Goal: Task Accomplishment & Management: Complete application form

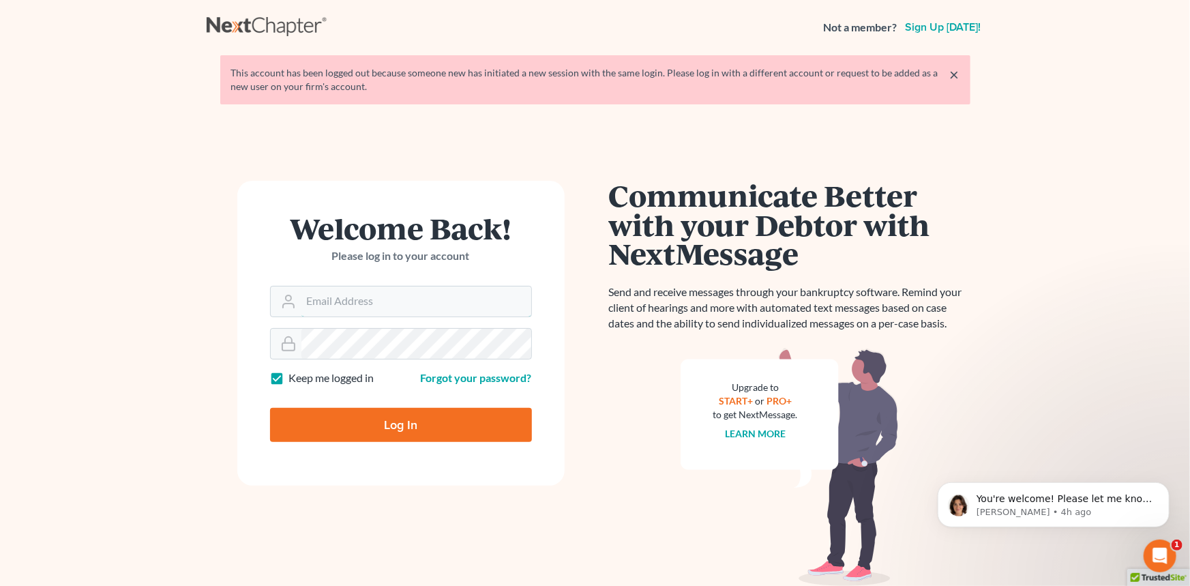
type input "[EMAIL_ADDRESS][DOMAIN_NAME]"
click at [403, 434] on input "Log In" at bounding box center [401, 425] width 262 height 34
type input "Thinking..."
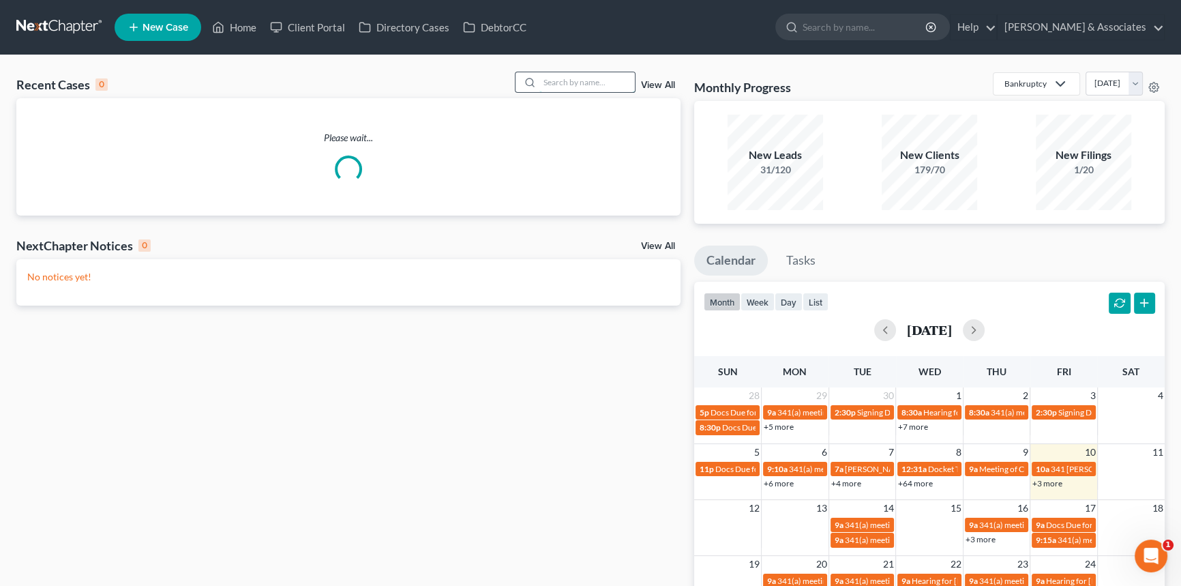
click at [586, 81] on input "search" at bounding box center [586, 82] width 95 height 20
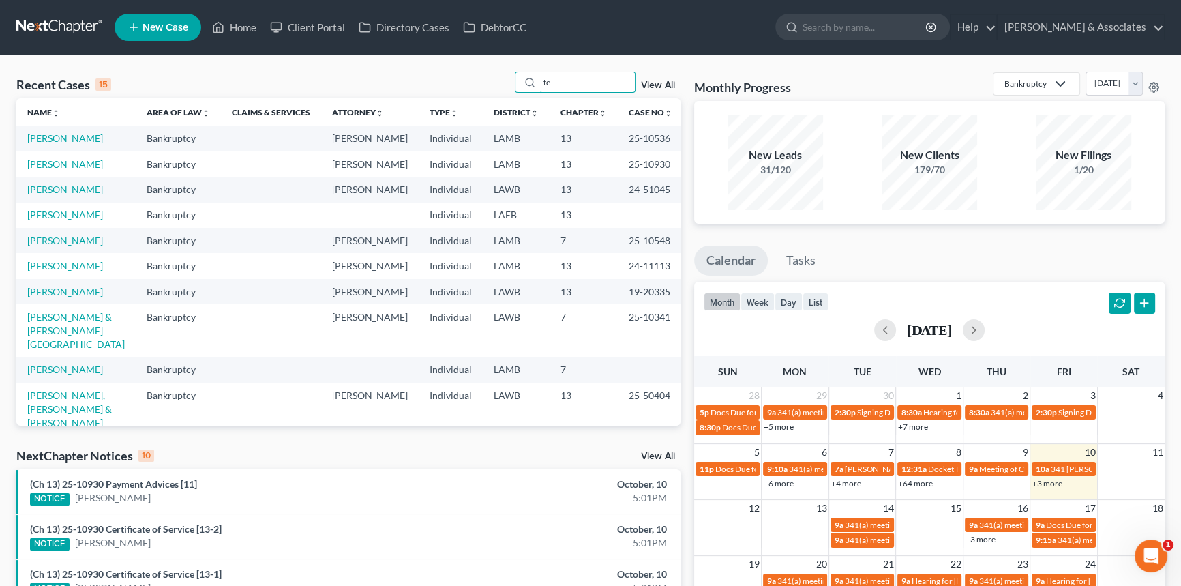
type input "fe"
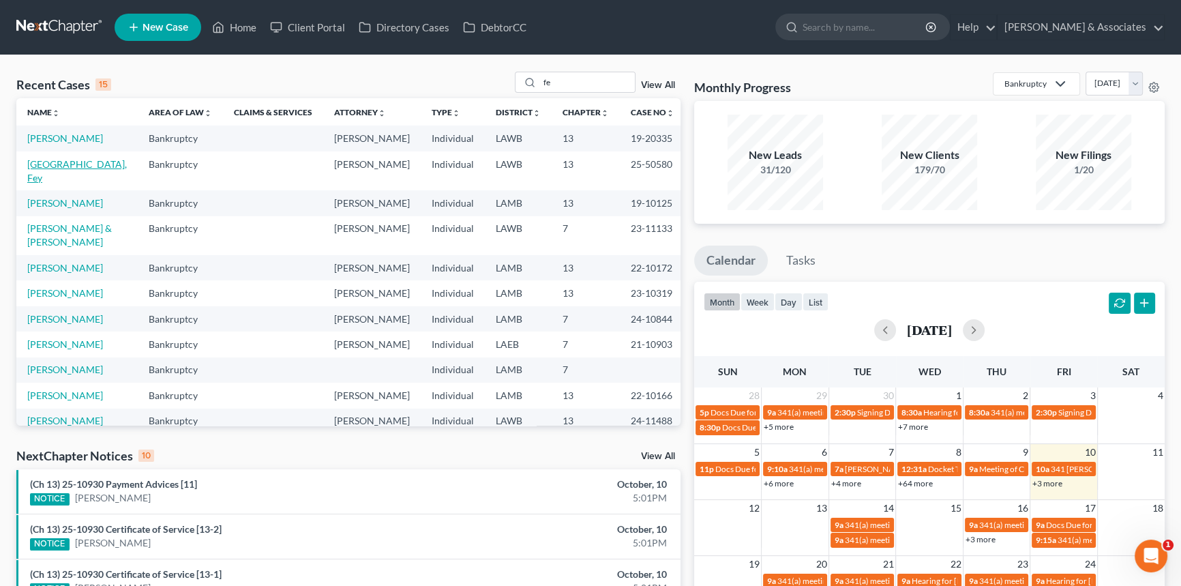
click at [62, 177] on link "[GEOGRAPHIC_DATA], Fey" at bounding box center [77, 170] width 100 height 25
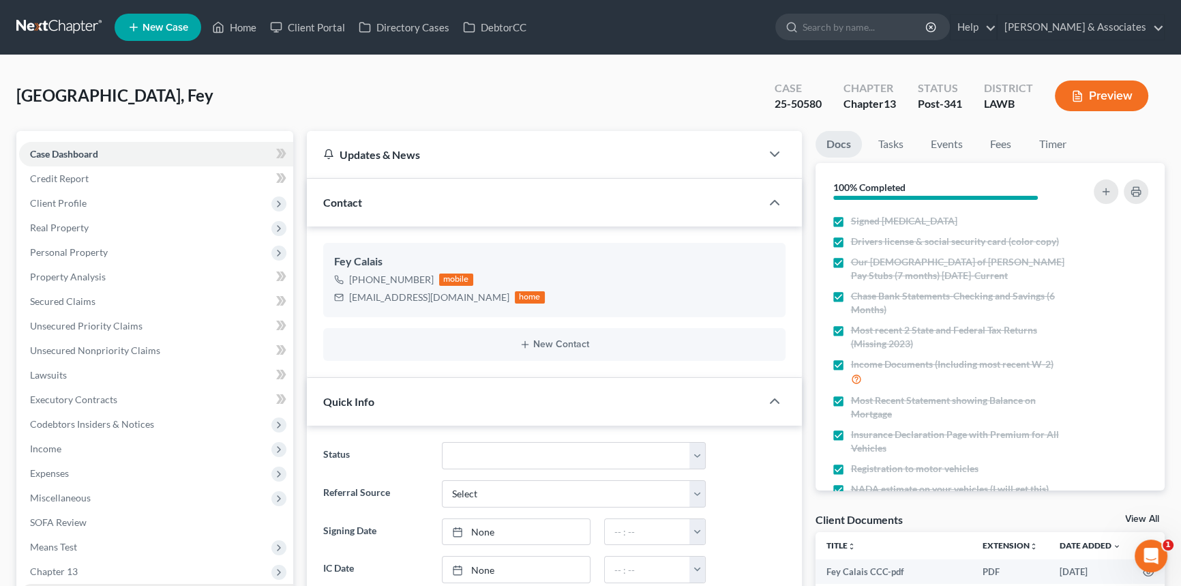
scroll to position [372, 0]
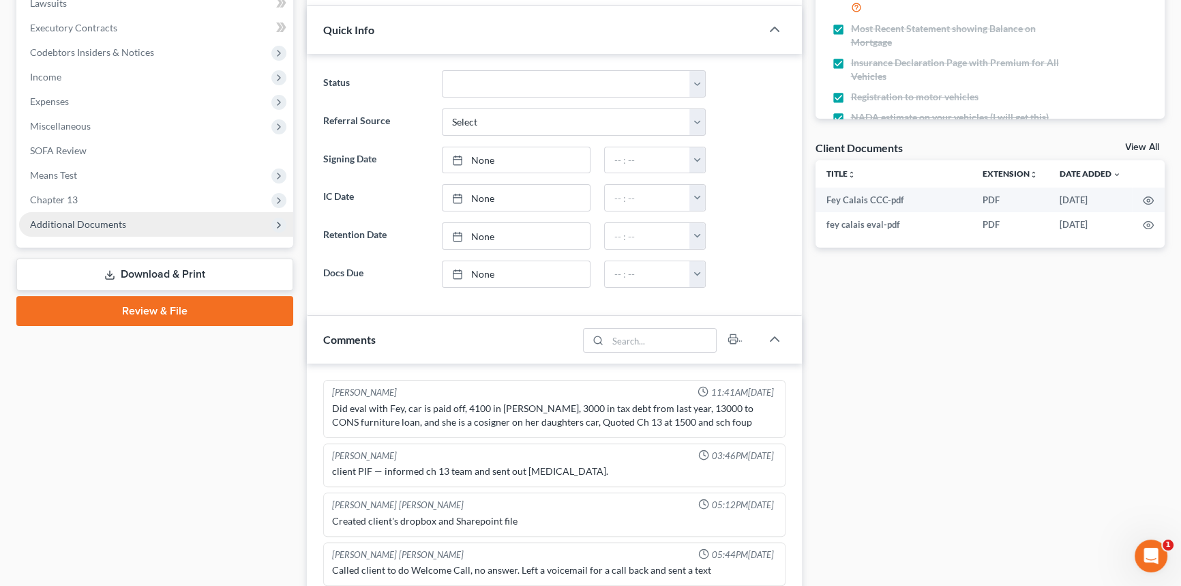
click at [104, 227] on span "Additional Documents" at bounding box center [78, 224] width 96 height 12
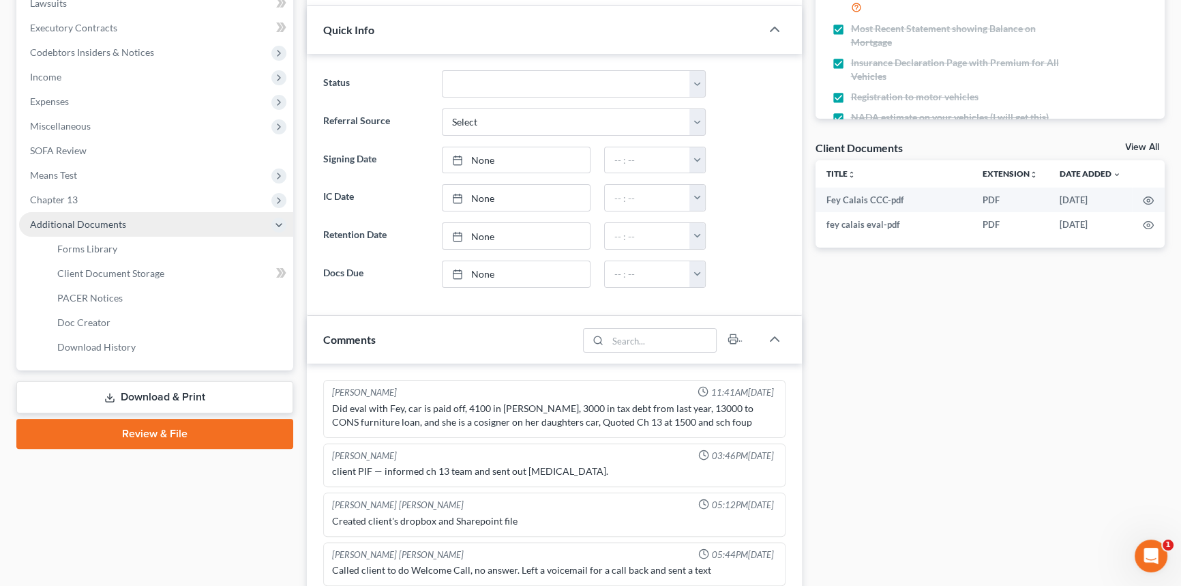
scroll to position [2883, 0]
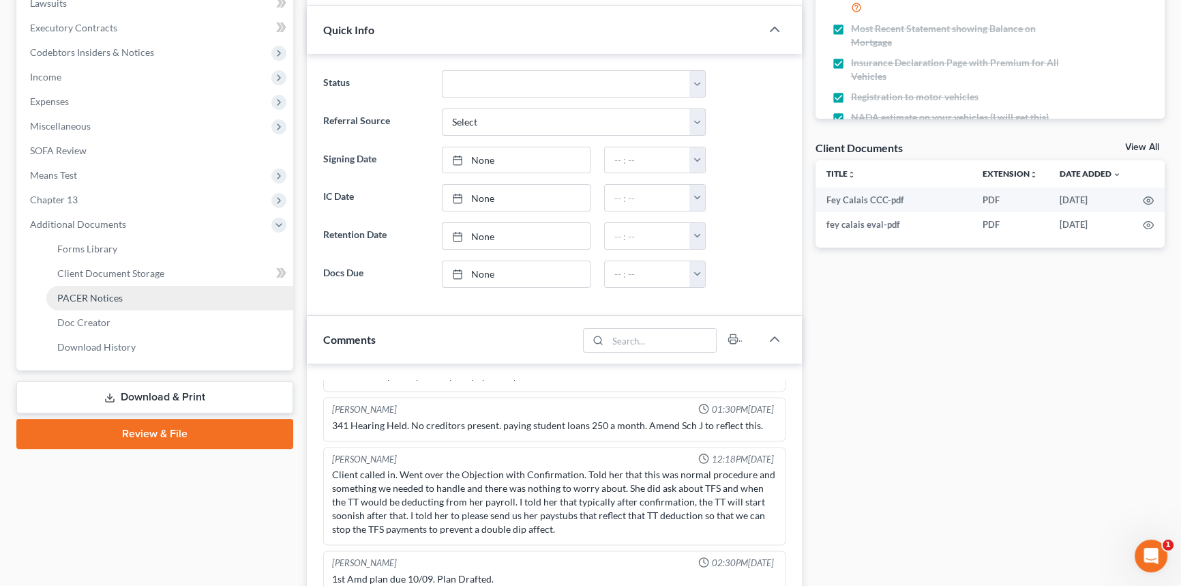
click at [121, 291] on link "PACER Notices" at bounding box center [169, 298] width 247 height 25
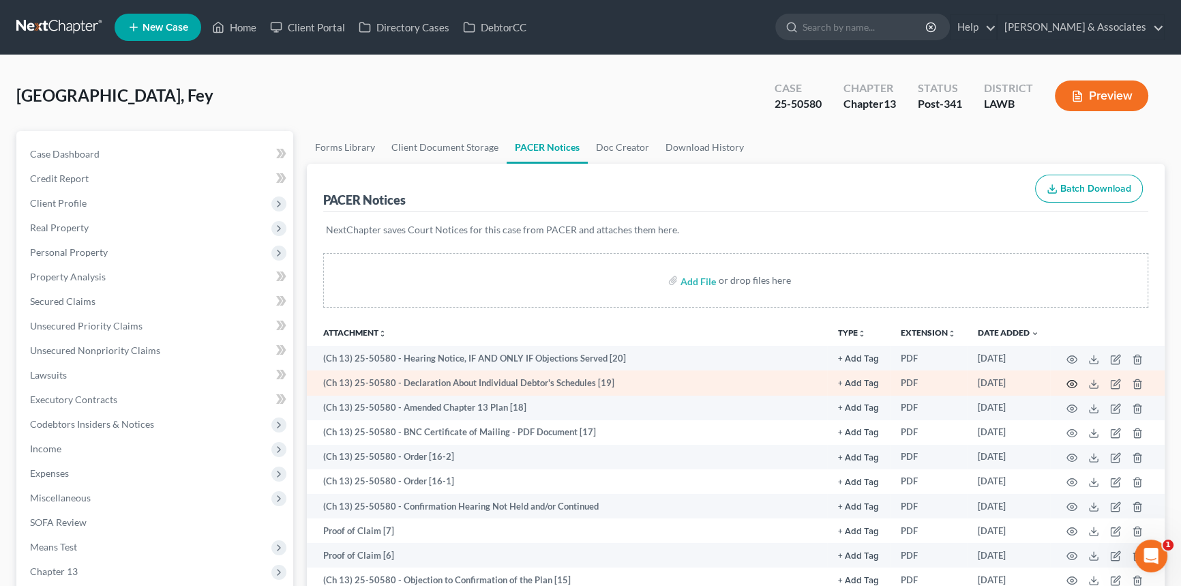
click at [1068, 383] on icon "button" at bounding box center [1071, 383] width 11 height 11
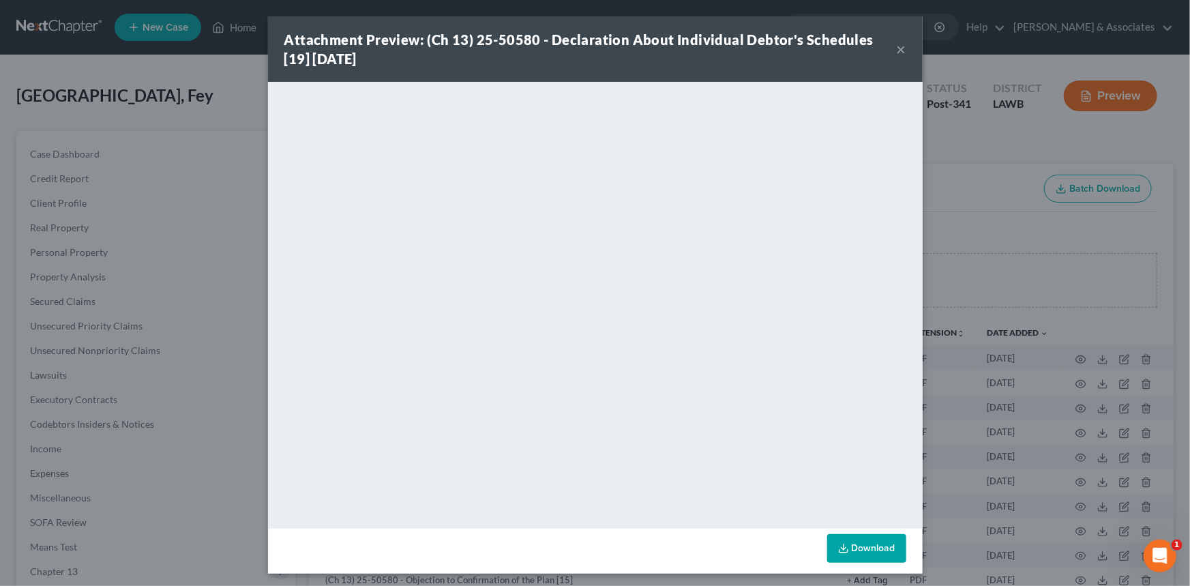
click at [897, 53] on button "×" at bounding box center [902, 49] width 10 height 16
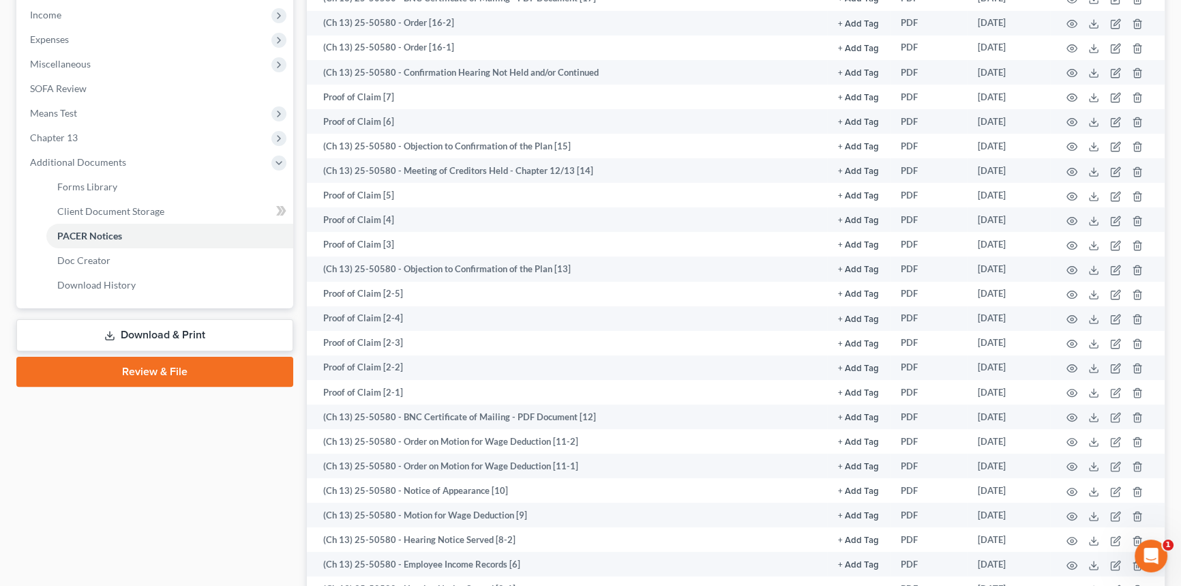
click at [184, 335] on link "Download & Print" at bounding box center [154, 335] width 277 height 32
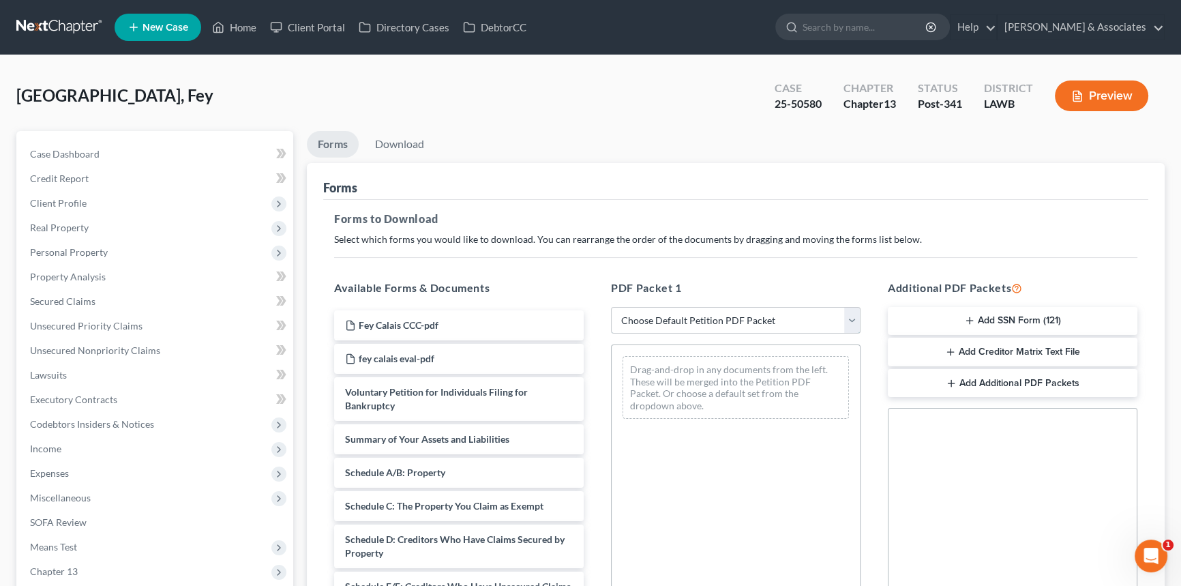
click at [628, 330] on select "Choose Default Petition PDF Packet Complete Bankruptcy Petition (all forms and …" at bounding box center [736, 320] width 250 height 27
select select "2"
click at [611, 307] on select "Choose Default Petition PDF Packet Complete Bankruptcy Petition (all forms and …" at bounding box center [736, 320] width 250 height 27
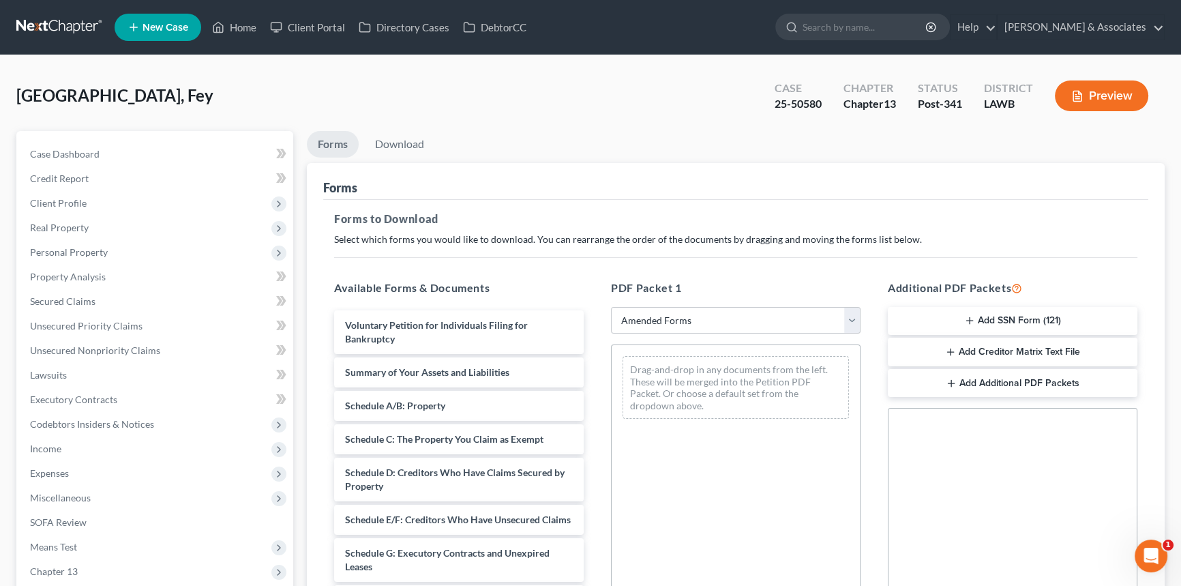
click at [564, 228] on div "Forms to Download Select which forms you would like to download. You can rearra…" at bounding box center [735, 473] width 825 height 547
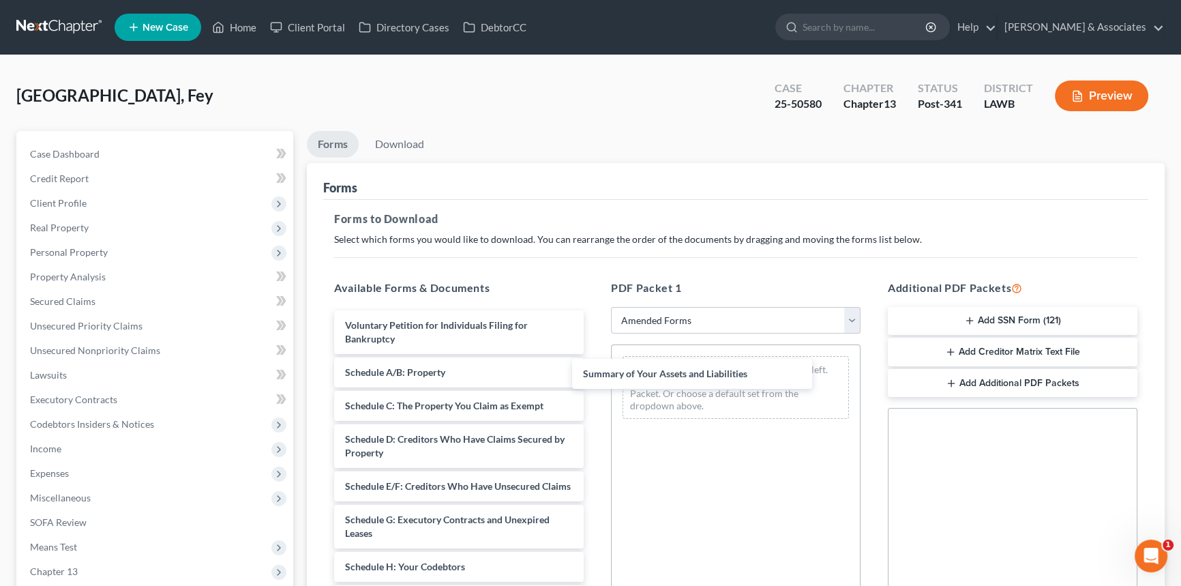
drag, startPoint x: 466, startPoint y: 370, endPoint x: 737, endPoint y: 369, distance: 270.7
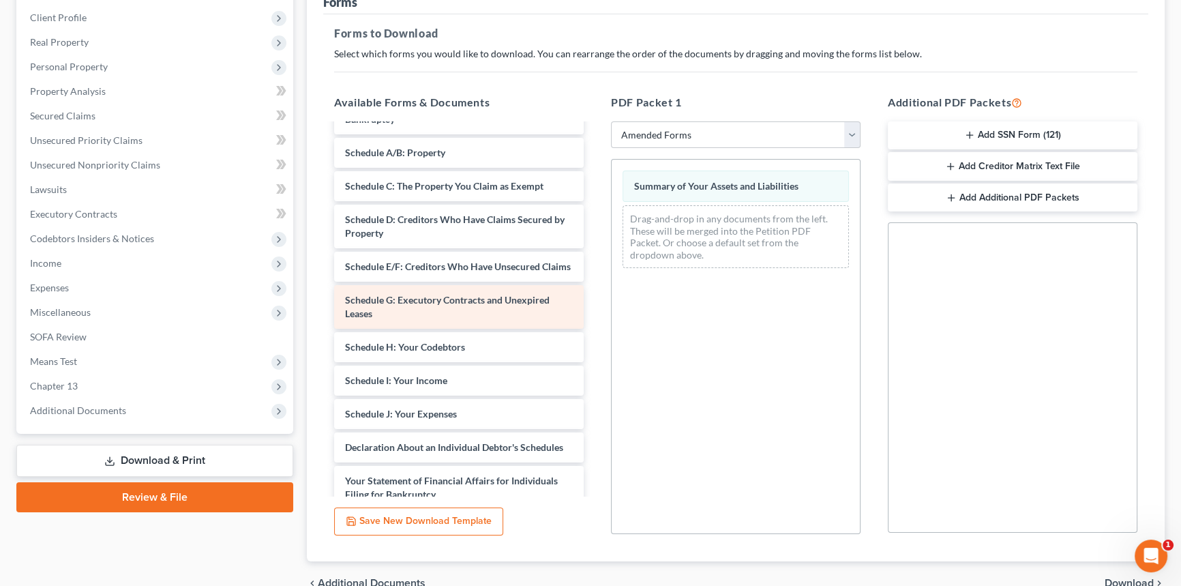
scroll to position [61, 0]
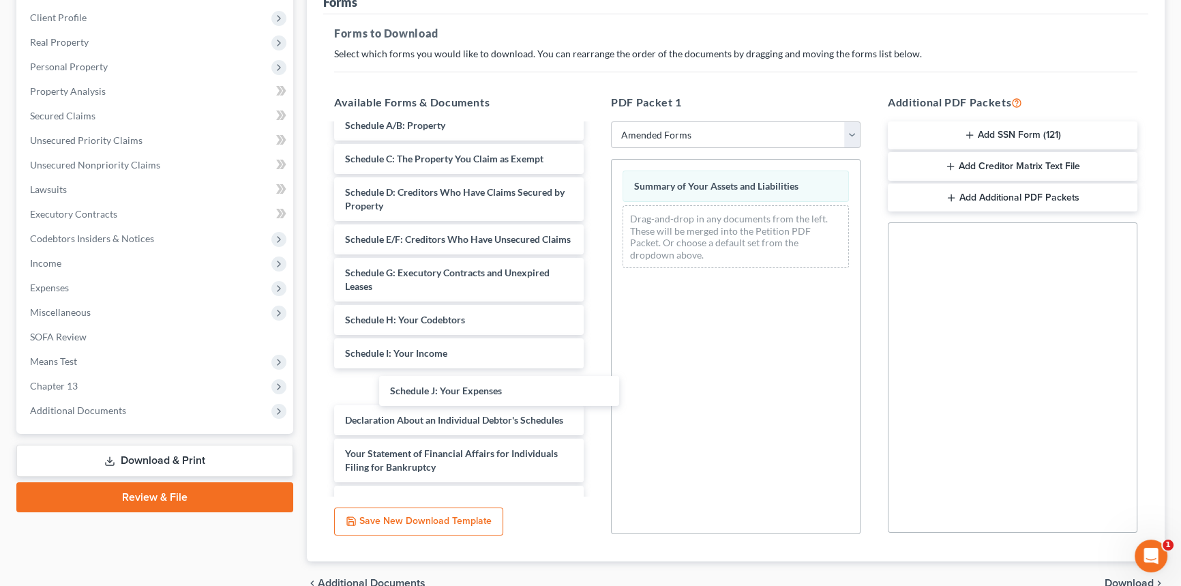
drag, startPoint x: 449, startPoint y: 400, endPoint x: 709, endPoint y: 342, distance: 266.8
click at [594, 340] on div "Schedule J: Your Expenses Voluntary Petition for Individuals Filing for Bankrup…" at bounding box center [458, 386] width 271 height 646
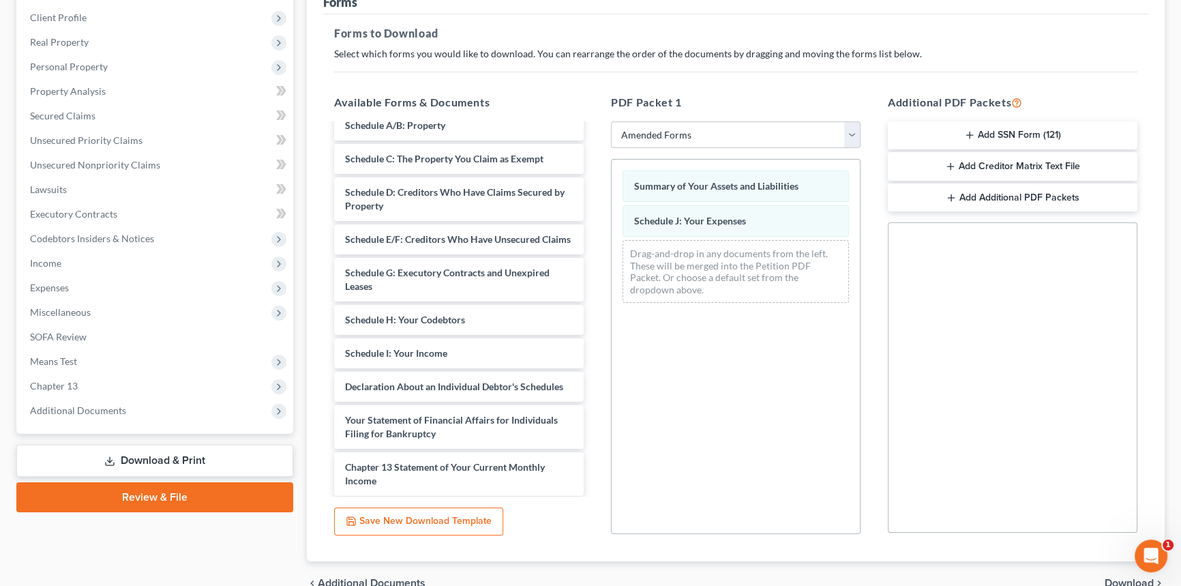
click at [594, 335] on div "Voluntary Petition for Individuals Filing for Bankruptcy Schedule A/B: Property…" at bounding box center [458, 369] width 271 height 613
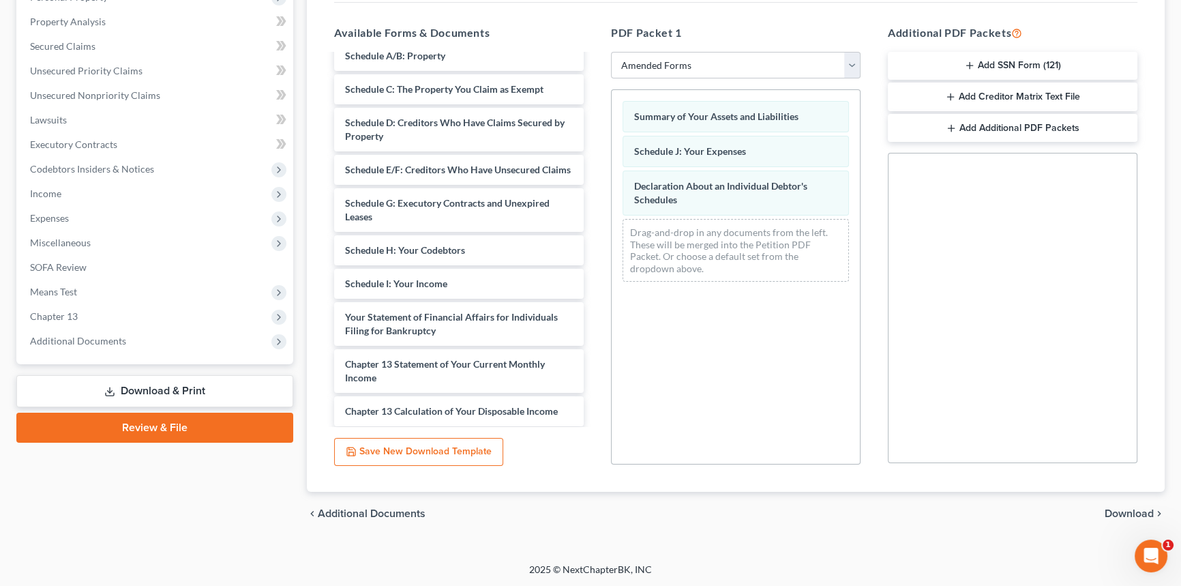
click at [1111, 502] on div "chevron_left Additional Documents Download chevron_right" at bounding box center [736, 514] width 858 height 44
click at [1116, 509] on span "Download" at bounding box center [1128, 513] width 49 height 11
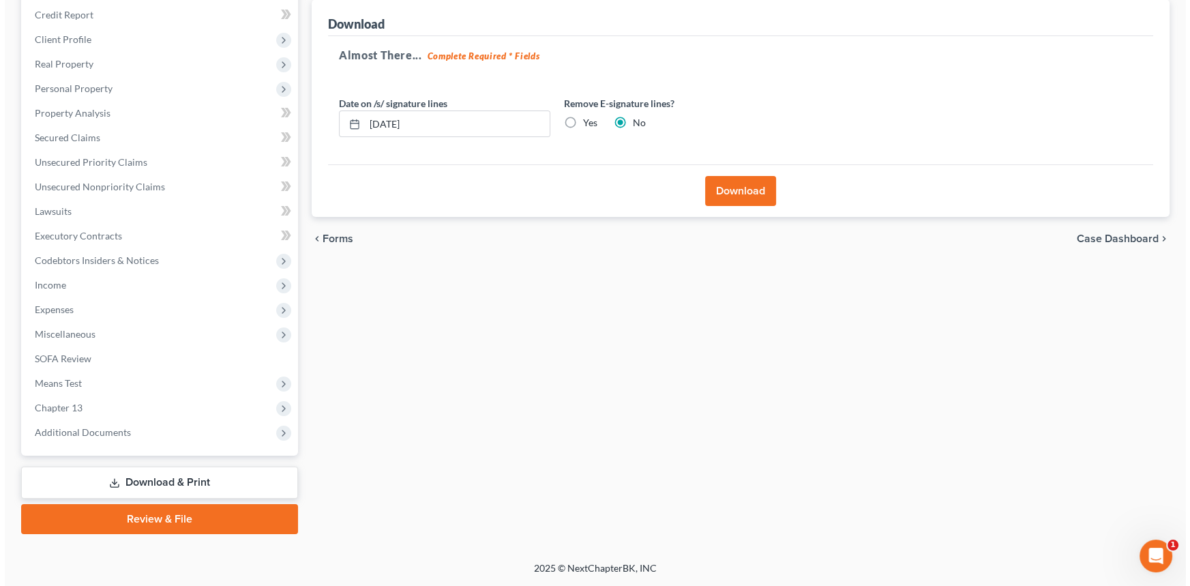
scroll to position [162, 0]
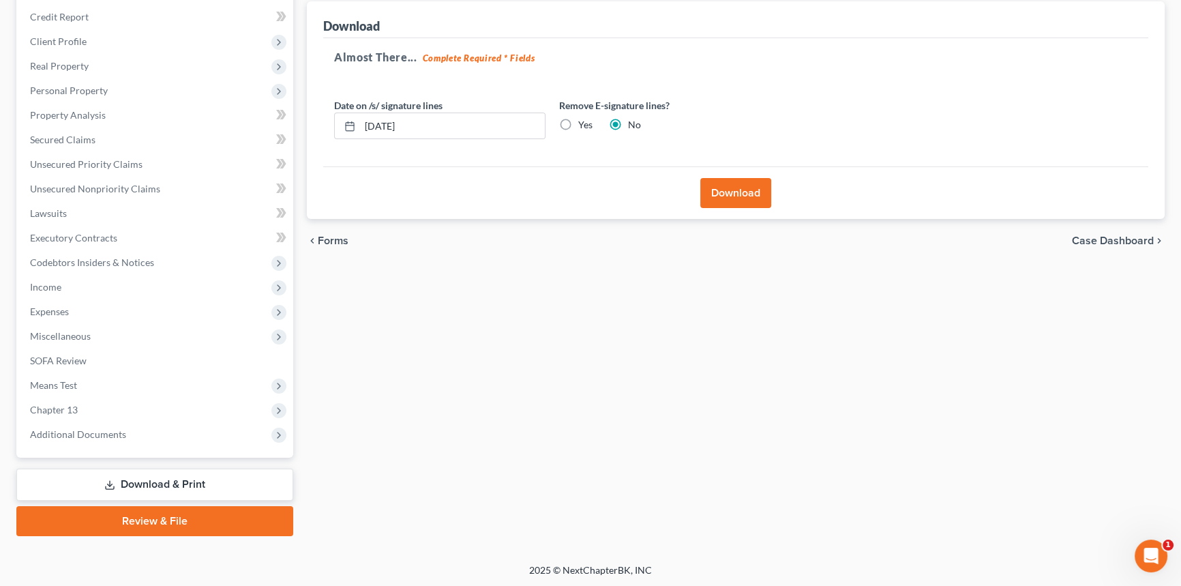
click at [740, 179] on button "Download" at bounding box center [735, 193] width 71 height 30
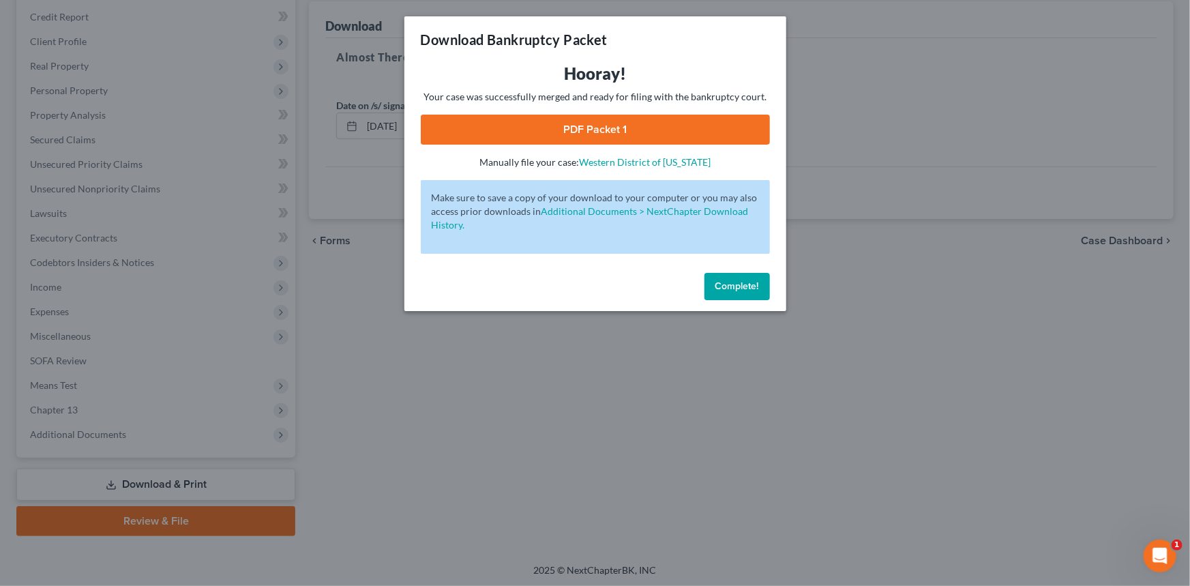
click at [697, 130] on link "PDF Packet 1" at bounding box center [595, 130] width 349 height 30
drag, startPoint x: 736, startPoint y: 293, endPoint x: 702, endPoint y: 303, distance: 35.4
click at [736, 293] on button "Complete!" at bounding box center [736, 286] width 65 height 27
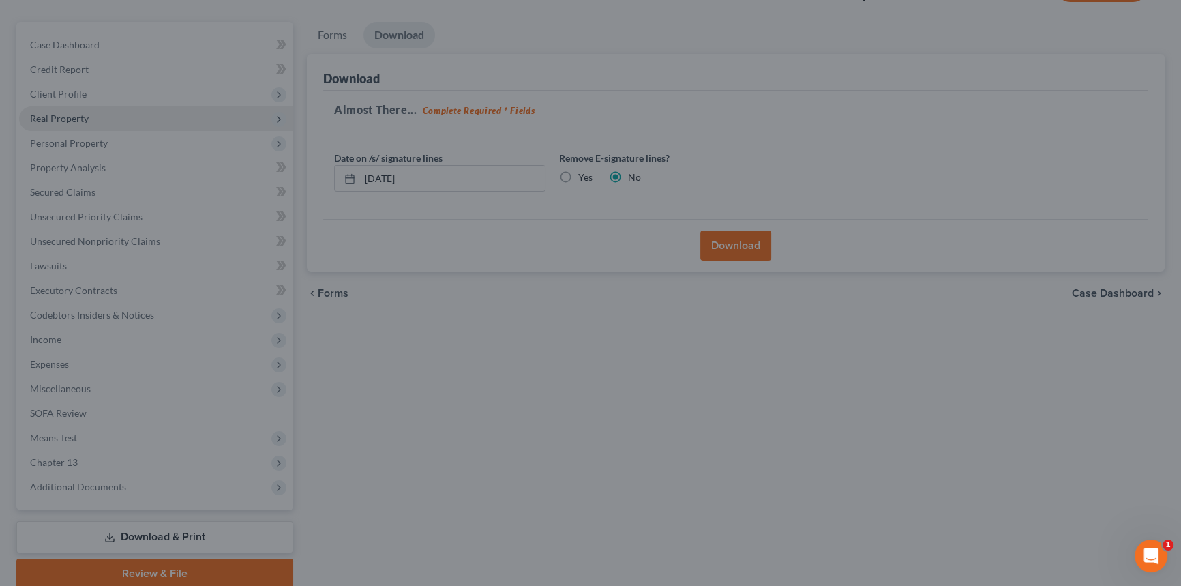
scroll to position [0, 0]
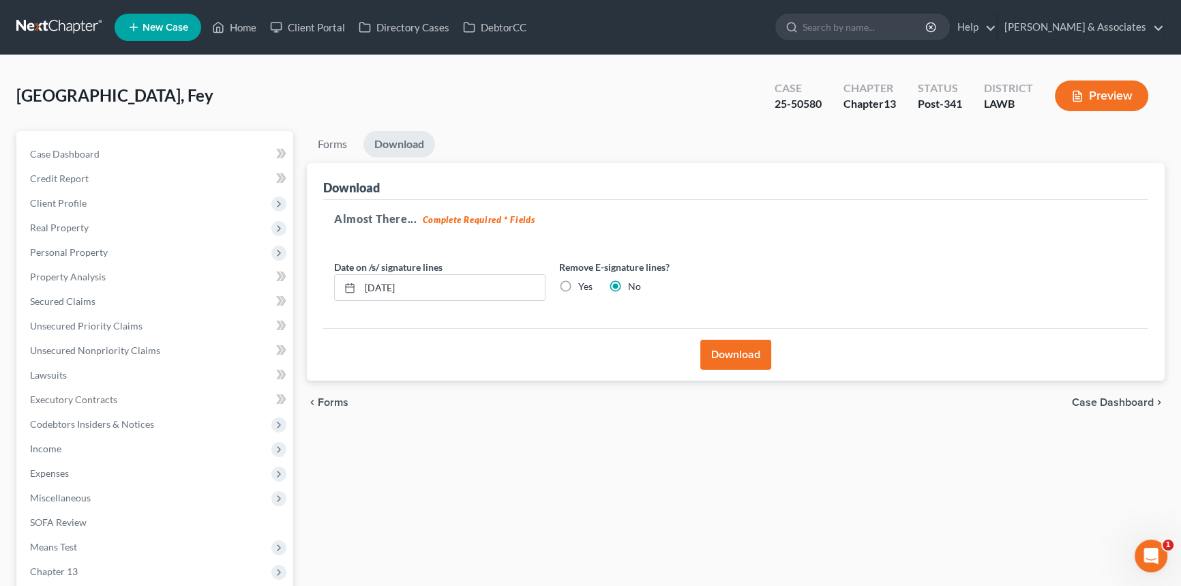
click at [54, 8] on nav "Home New Case Client Portal Directory Cases DebtorCC Diment & Associates postp@…" at bounding box center [590, 27] width 1181 height 55
click at [51, 22] on link at bounding box center [59, 27] width 87 height 25
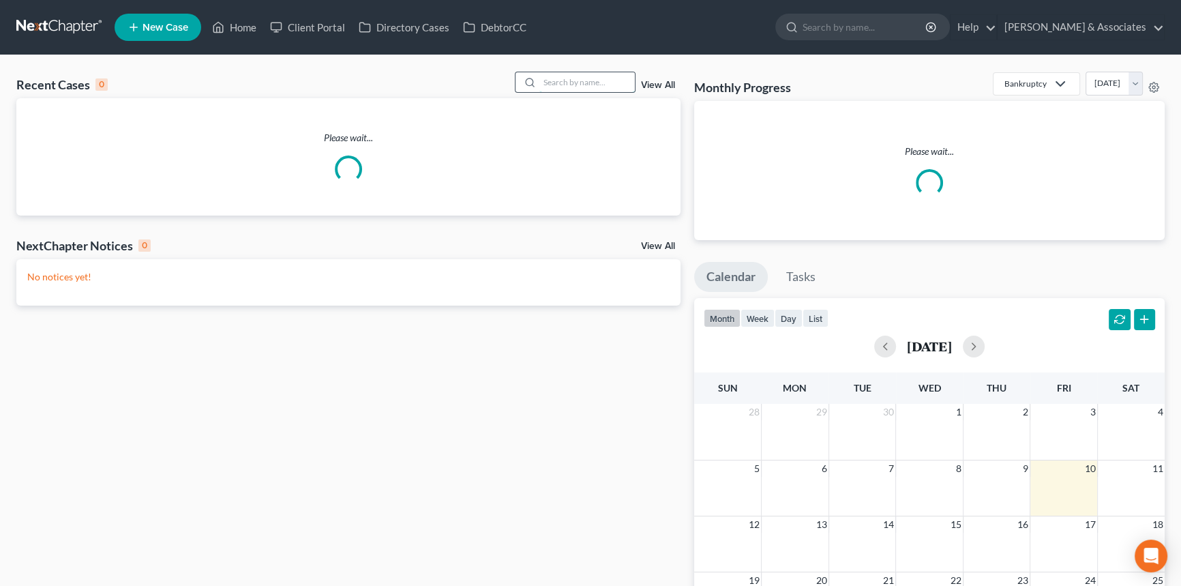
click at [599, 82] on input "search" at bounding box center [586, 82] width 95 height 20
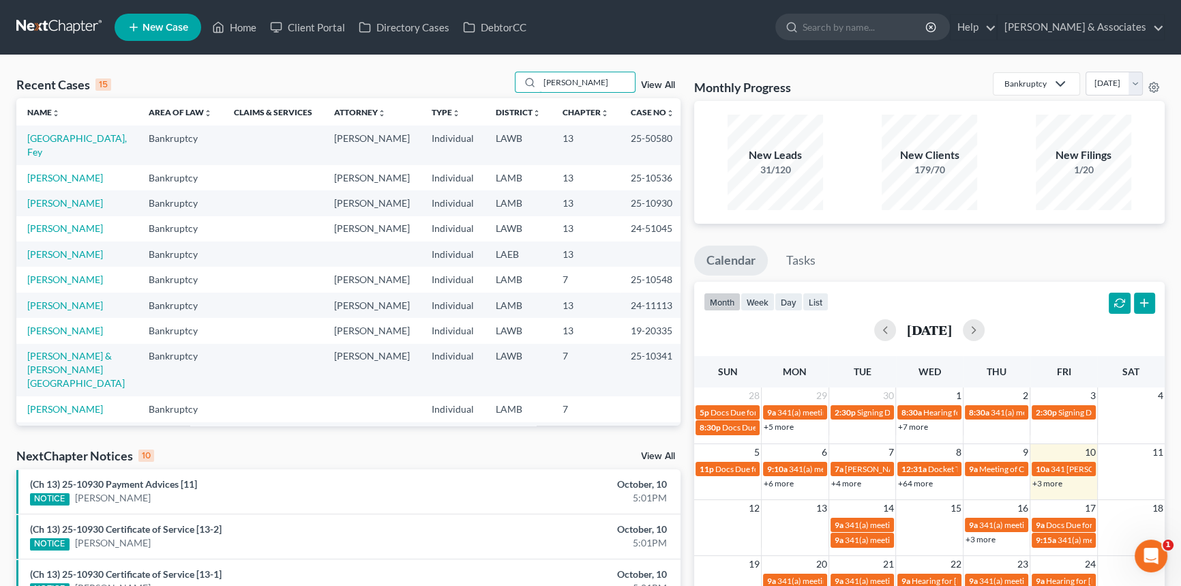
type input "[PERSON_NAME]"
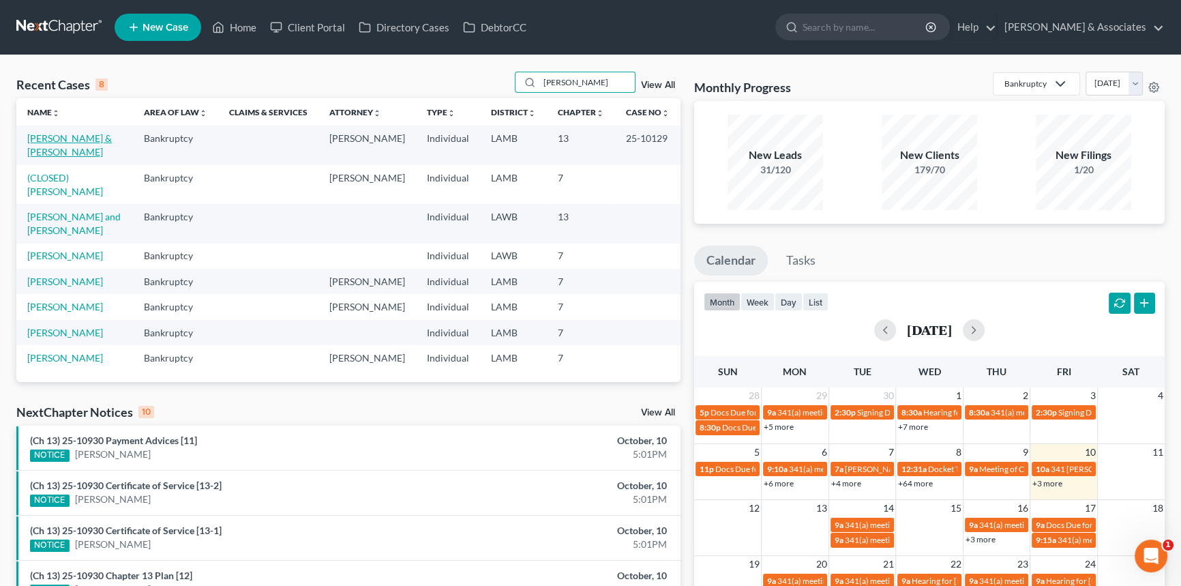
click at [82, 143] on link "[PERSON_NAME] & [PERSON_NAME]" at bounding box center [69, 144] width 85 height 25
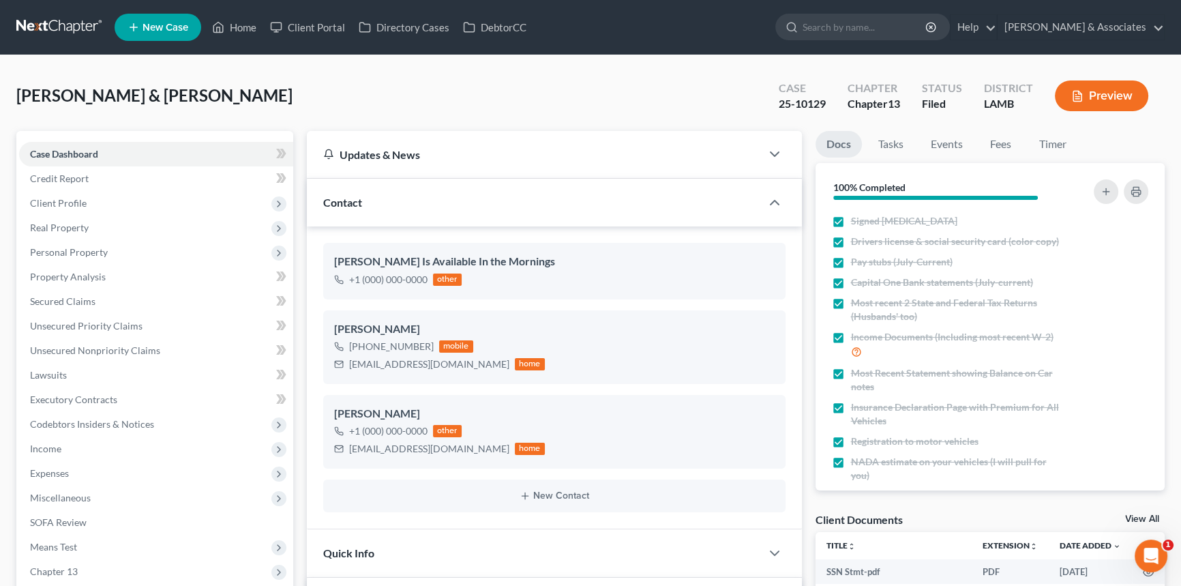
scroll to position [5679, 0]
drag, startPoint x: 117, startPoint y: 447, endPoint x: 126, endPoint y: 458, distance: 15.0
click at [117, 447] on span "Income" at bounding box center [156, 448] width 274 height 25
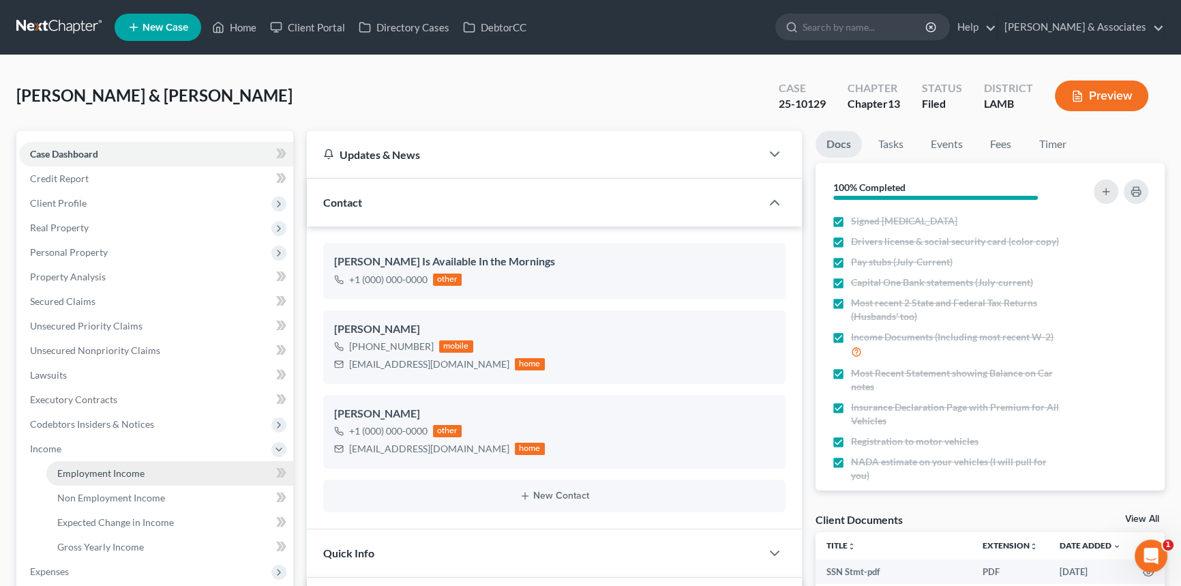
click at [132, 469] on span "Employment Income" at bounding box center [100, 473] width 87 height 12
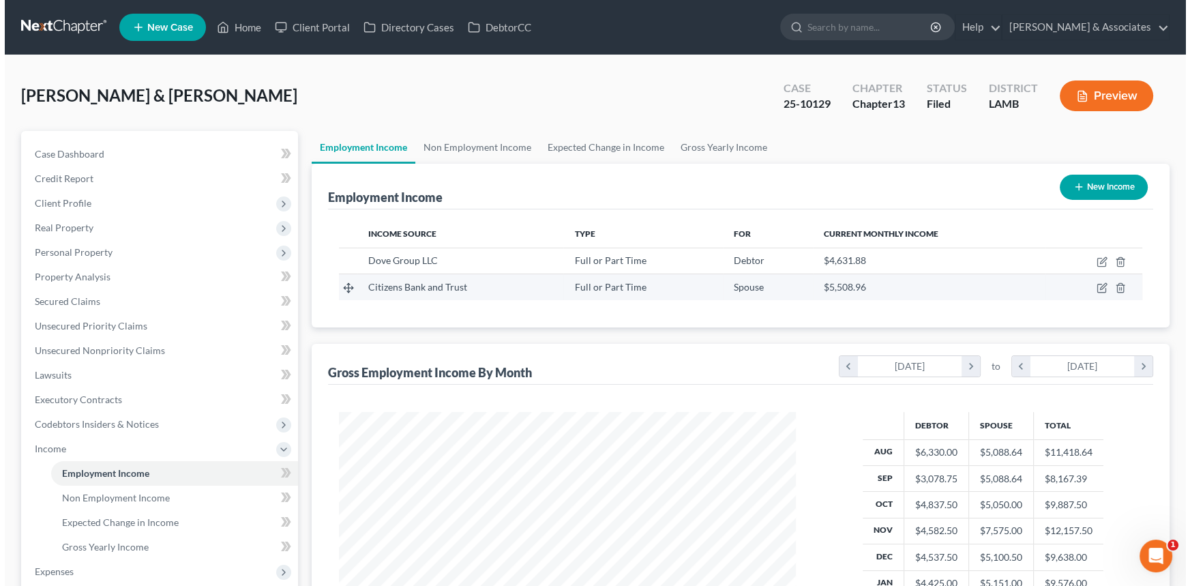
scroll to position [244, 484]
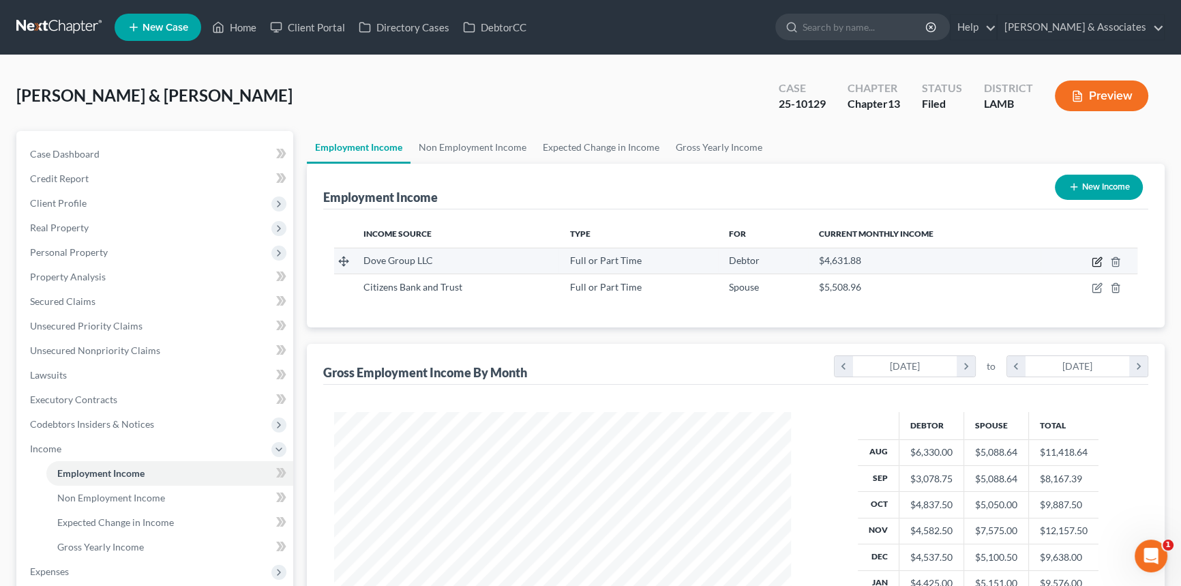
click at [1091, 262] on icon "button" at bounding box center [1096, 261] width 11 height 11
select select "0"
select select "19"
select select "3"
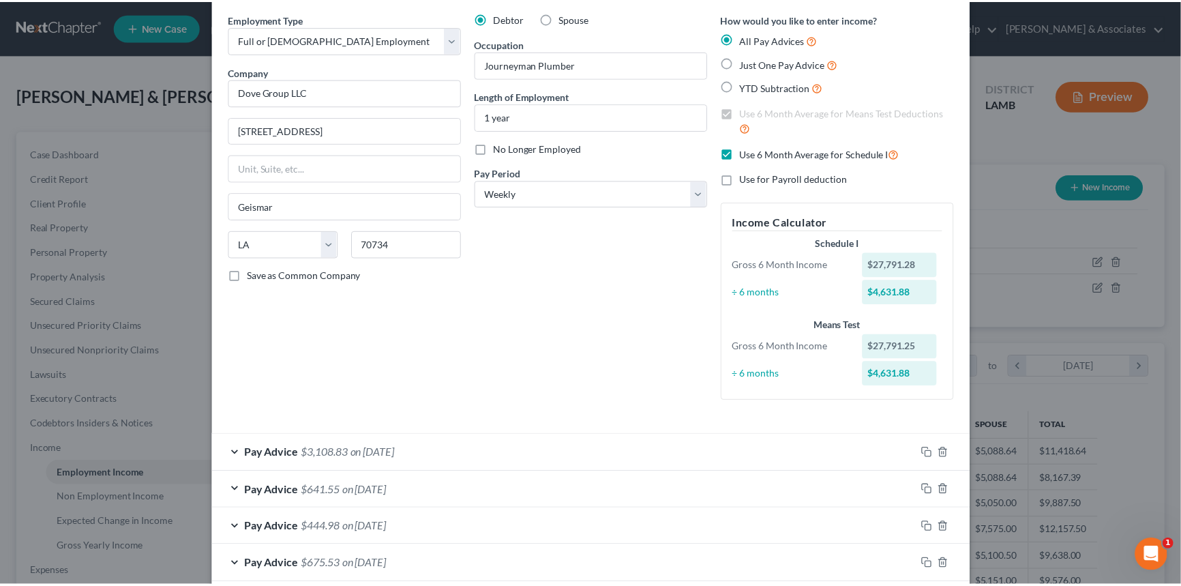
scroll to position [0, 0]
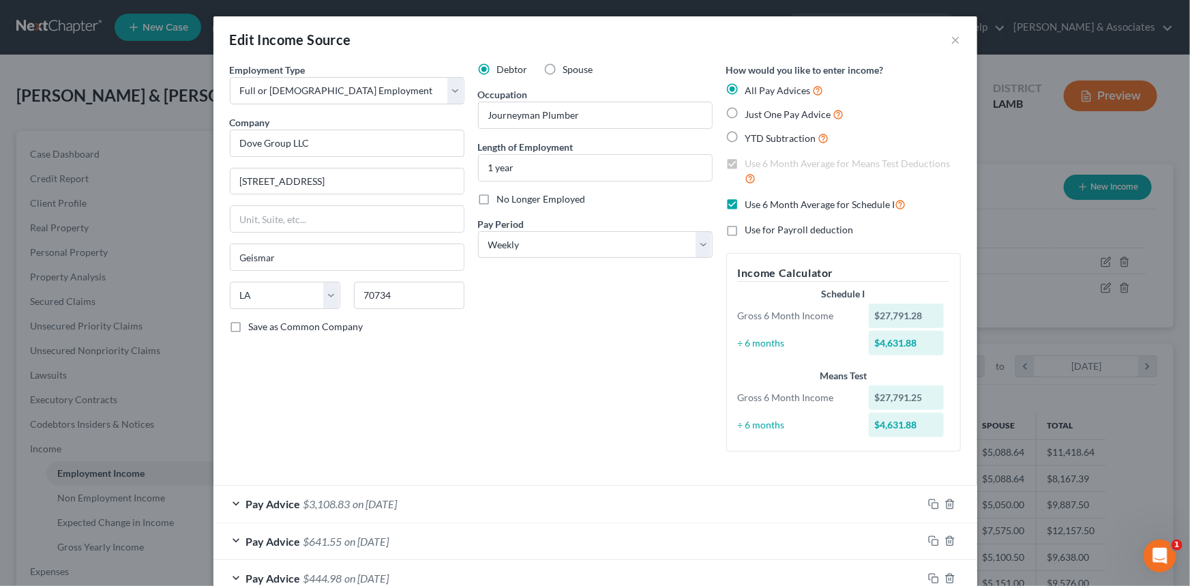
click at [599, 395] on div "Debtor Spouse Occupation Journeyman Plumber Length of Employment 1 year No Long…" at bounding box center [595, 263] width 248 height 400
click at [954, 38] on button "×" at bounding box center [956, 39] width 10 height 16
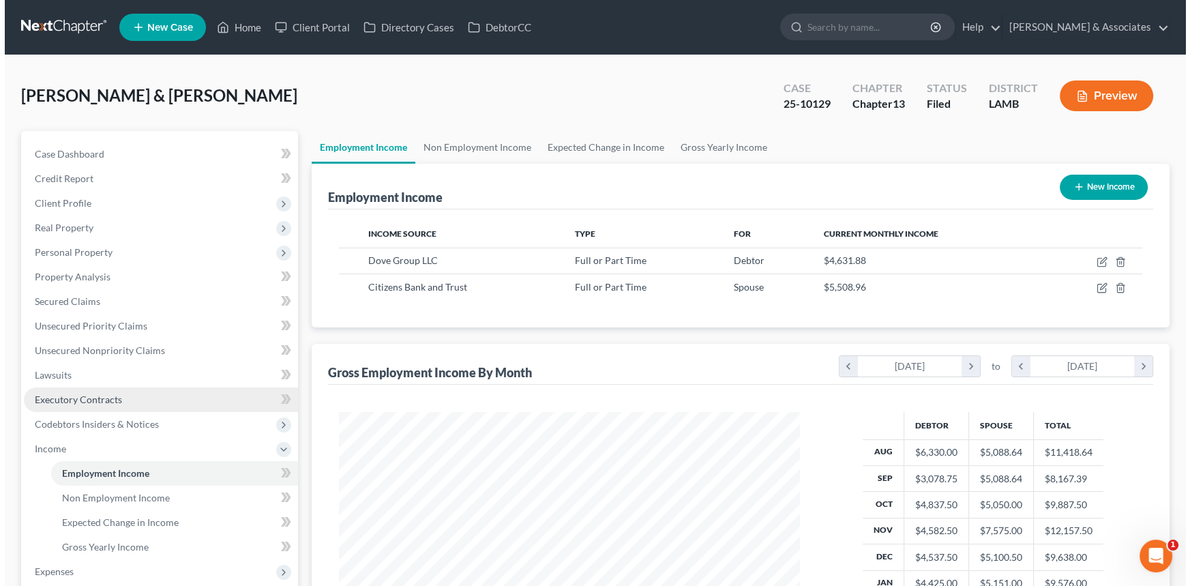
scroll to position [681516, 681276]
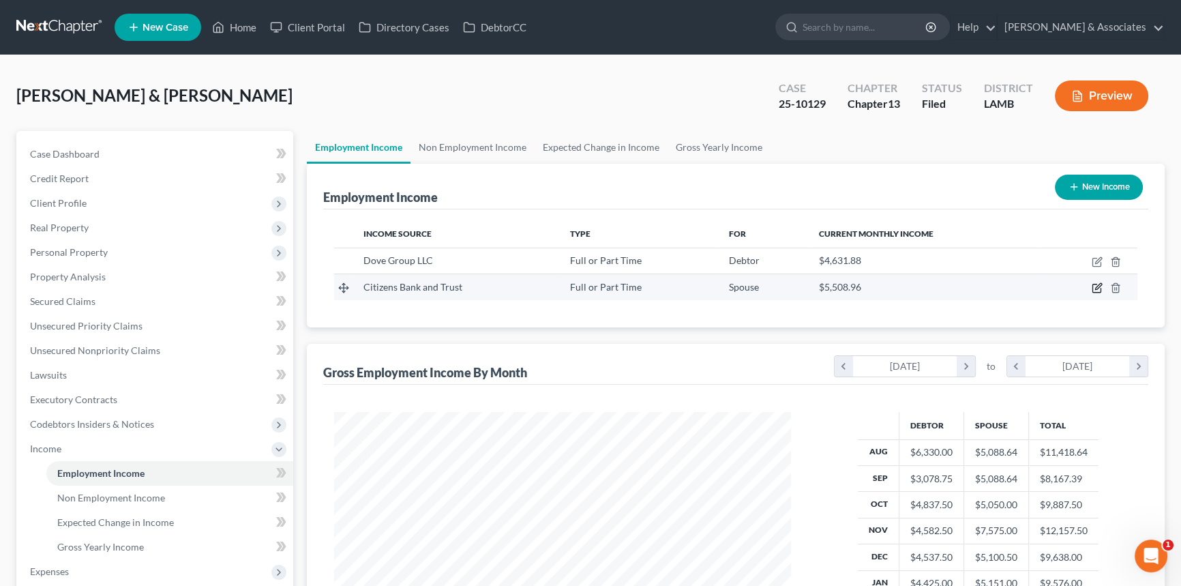
click at [1096, 287] on icon "button" at bounding box center [1096, 287] width 11 height 11
select select "0"
select select "19"
select select "2"
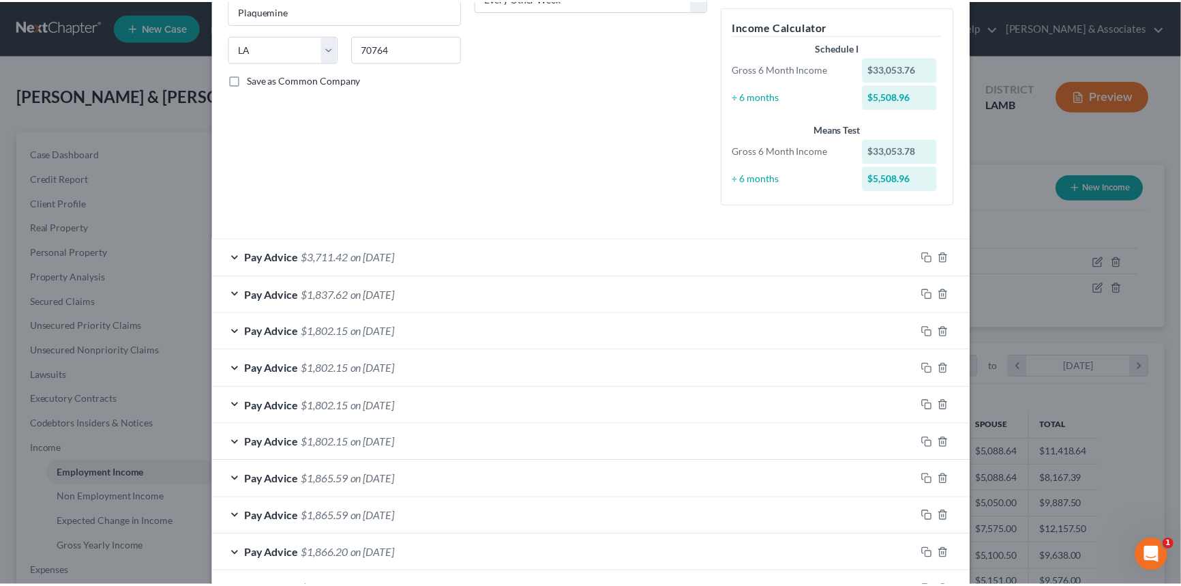
scroll to position [0, 0]
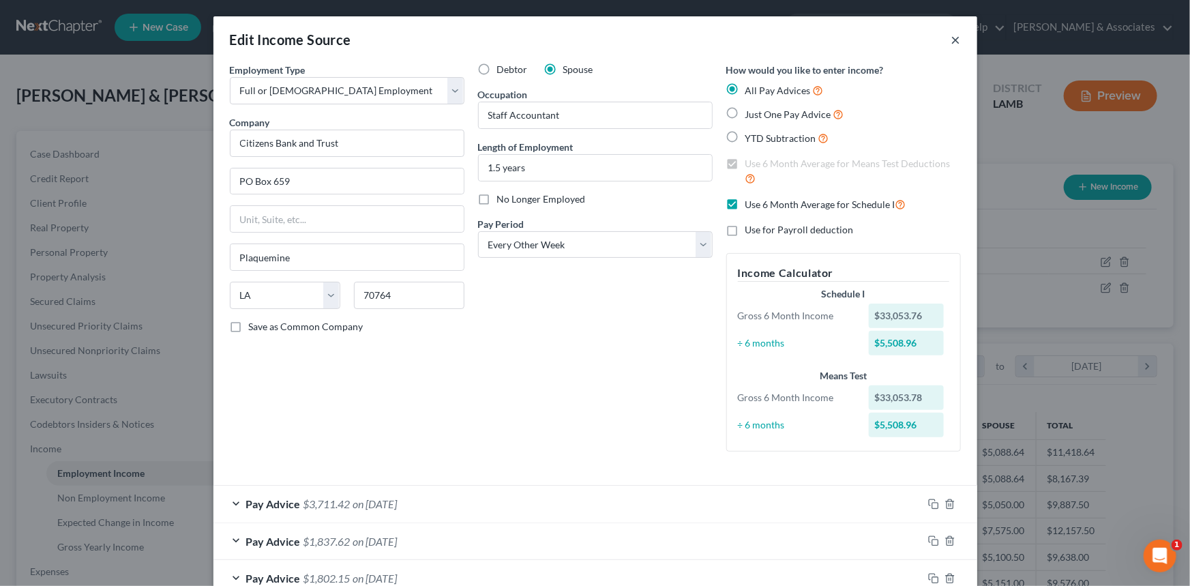
click at [951, 43] on button "×" at bounding box center [956, 39] width 10 height 16
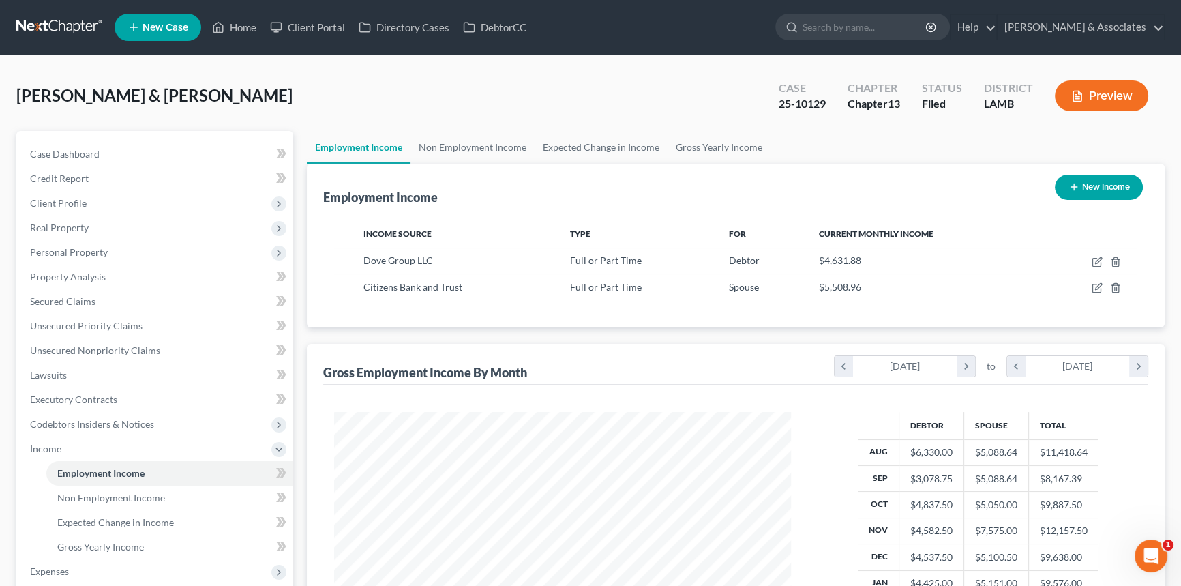
scroll to position [247, 0]
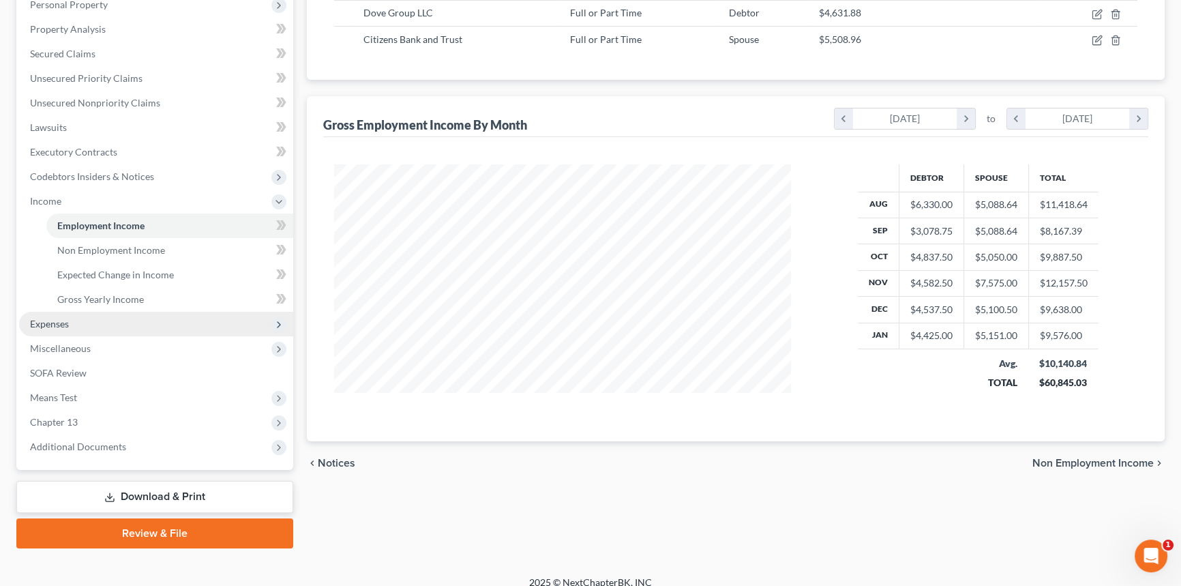
click at [85, 322] on span "Expenses" at bounding box center [156, 324] width 274 height 25
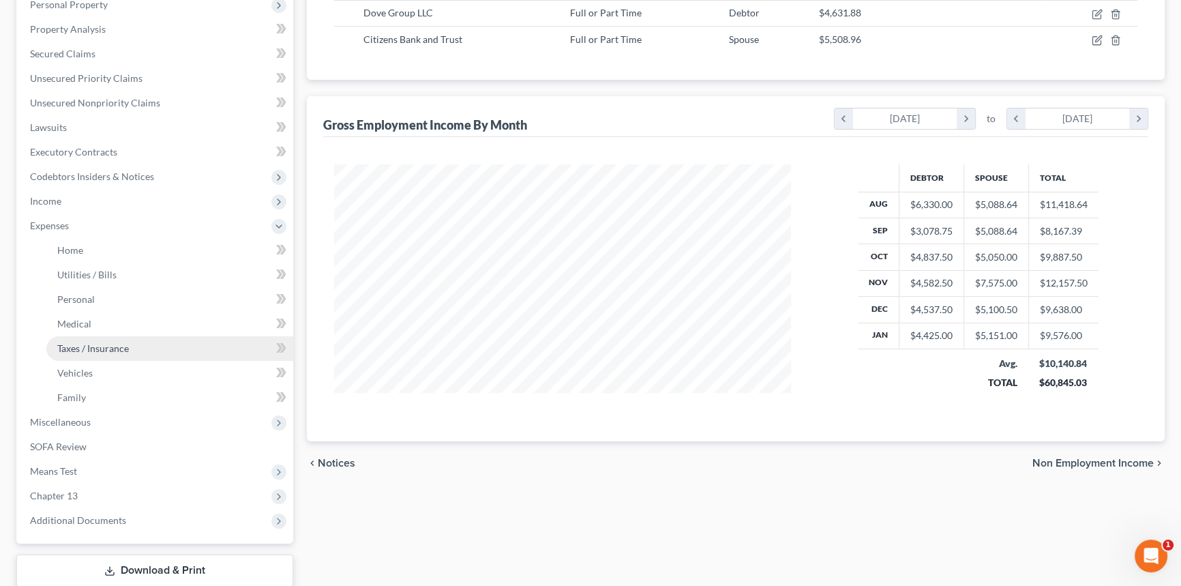
click at [94, 346] on span "Taxes / Insurance" at bounding box center [93, 348] width 72 height 12
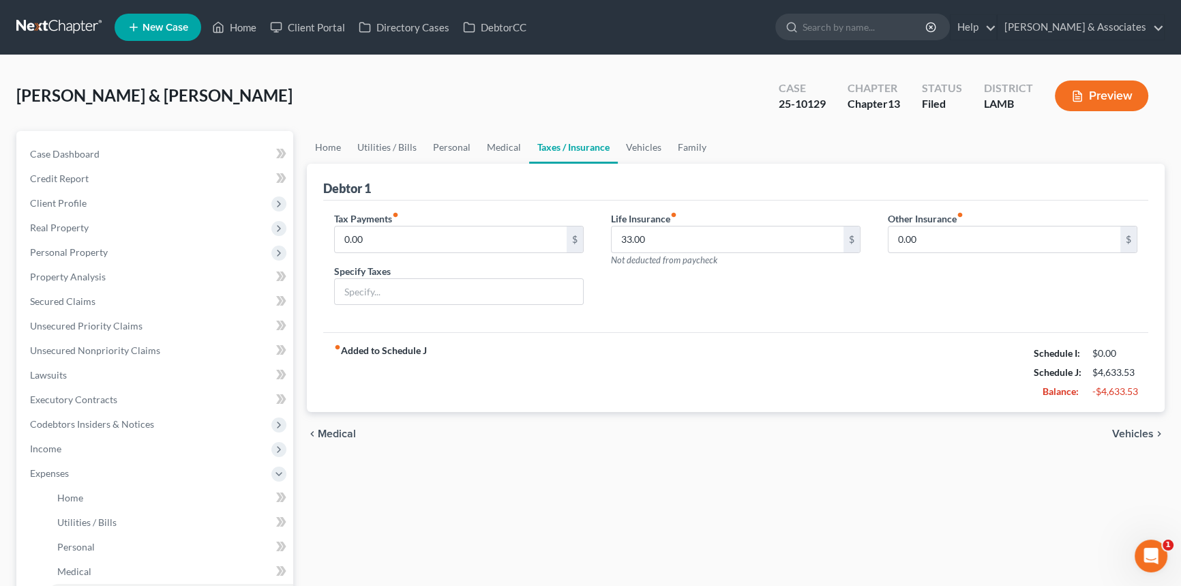
click at [668, 496] on div "Home Utilities / Bills Personal Medical Taxes / Insurance Vehicles Family Debto…" at bounding box center [735, 500] width 871 height 738
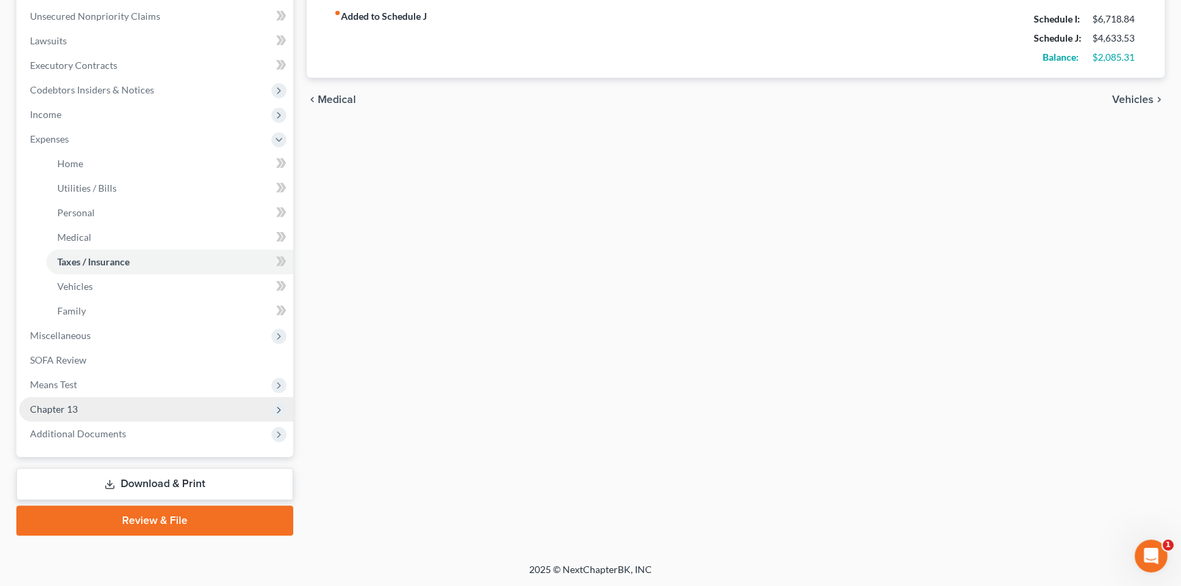
click at [89, 410] on span "Chapter 13" at bounding box center [156, 409] width 274 height 25
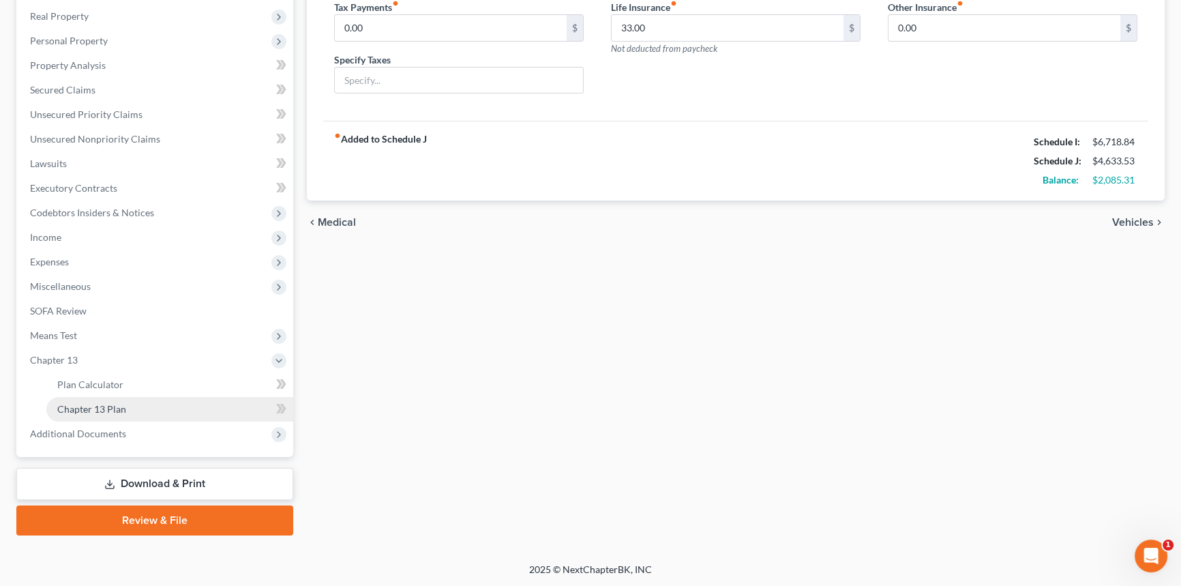
click at [112, 408] on span "Chapter 13 Plan" at bounding box center [91, 409] width 69 height 12
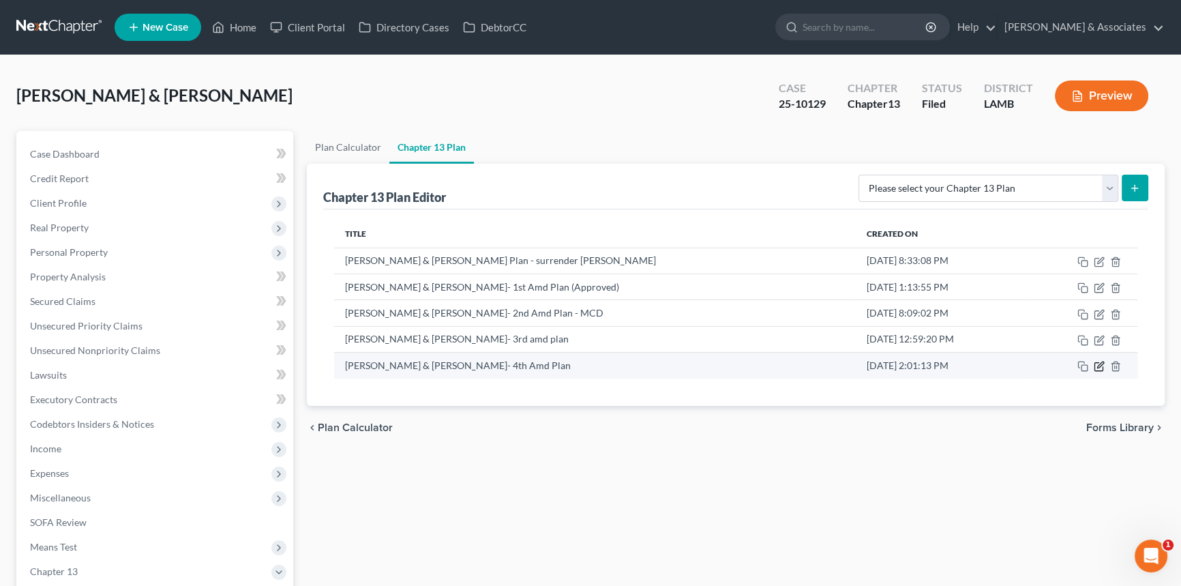
click at [1097, 365] on icon "button" at bounding box center [1099, 366] width 11 height 11
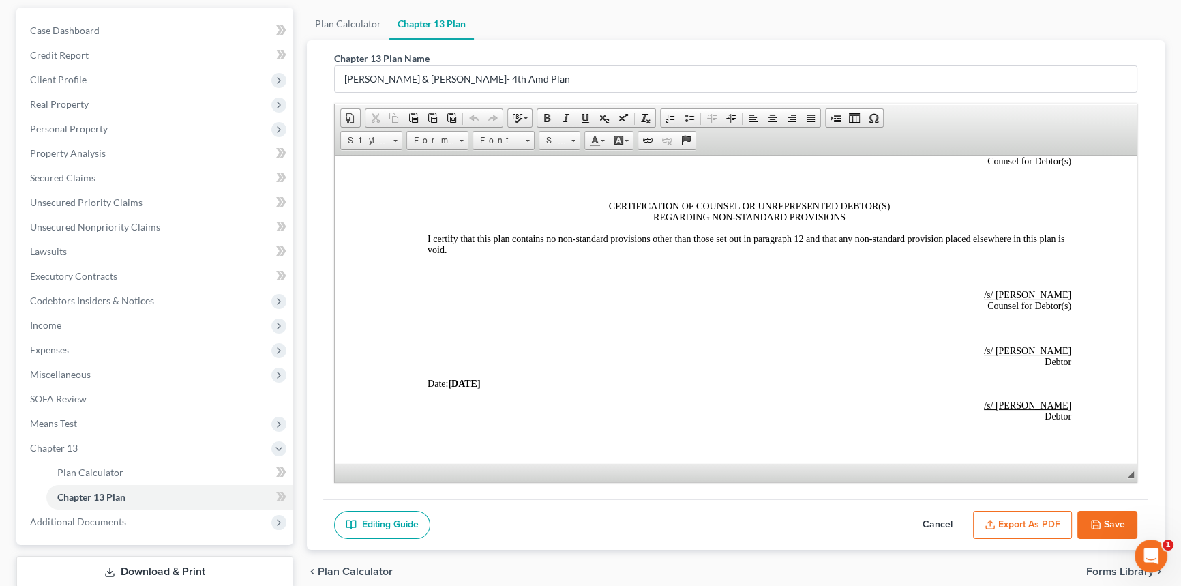
scroll to position [3904, 0]
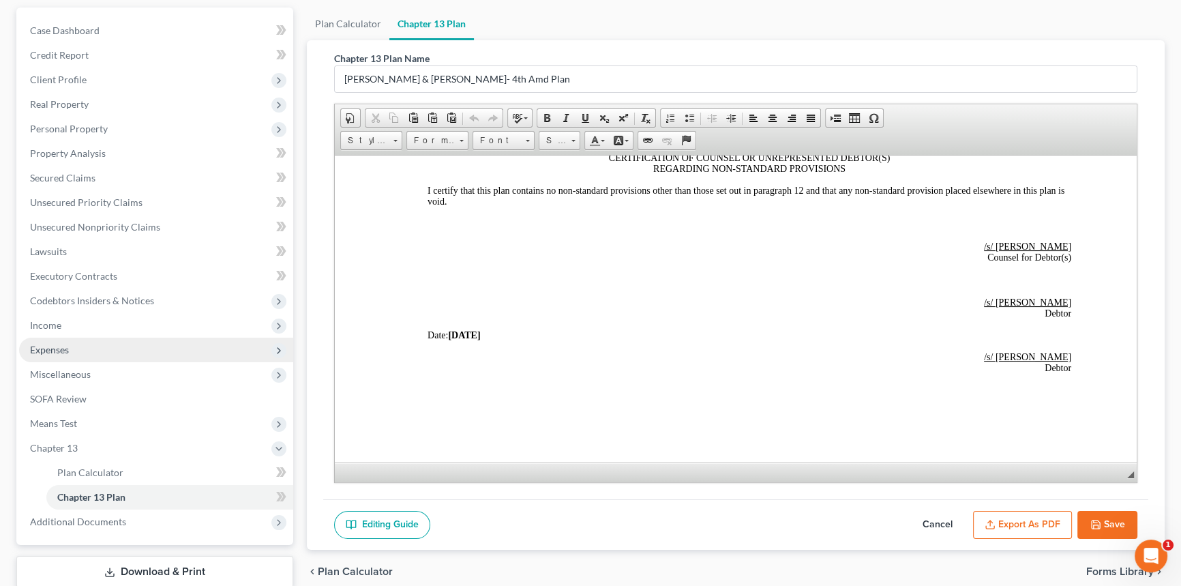
click at [114, 353] on span "Expenses" at bounding box center [156, 349] width 274 height 25
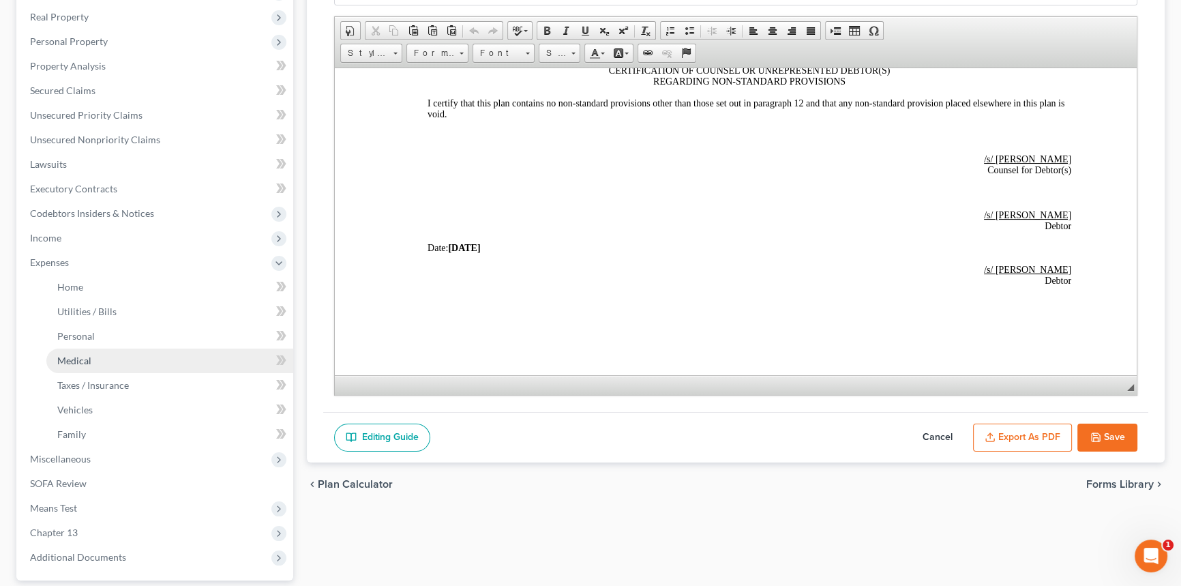
scroll to position [310, 0]
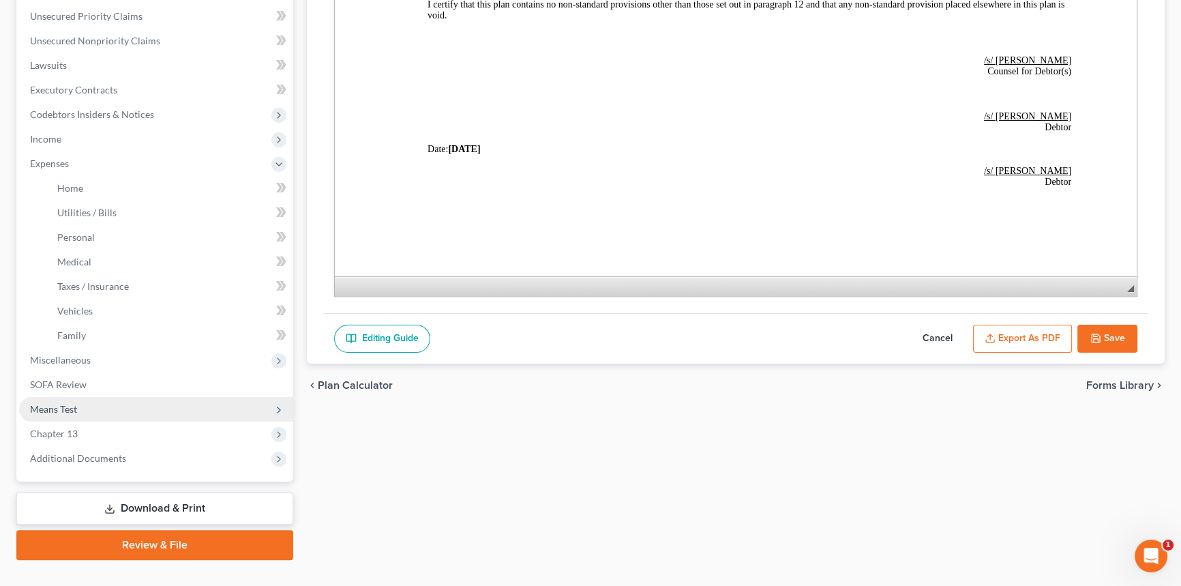
click at [129, 407] on span "Means Test" at bounding box center [156, 409] width 274 height 25
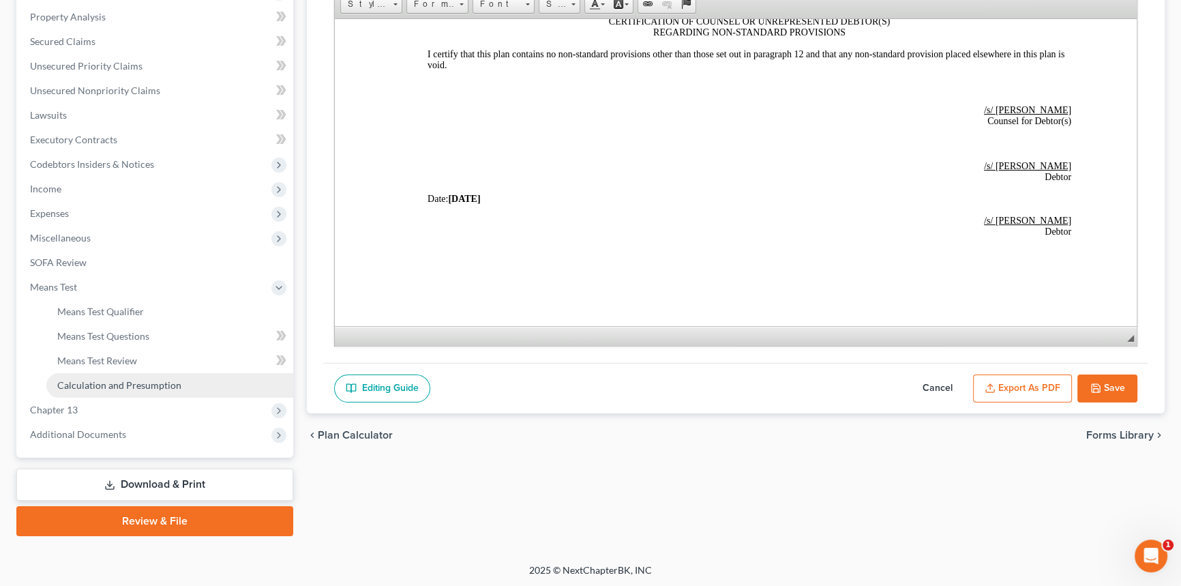
click at [127, 380] on span "Calculation and Presumption" at bounding box center [119, 385] width 124 height 12
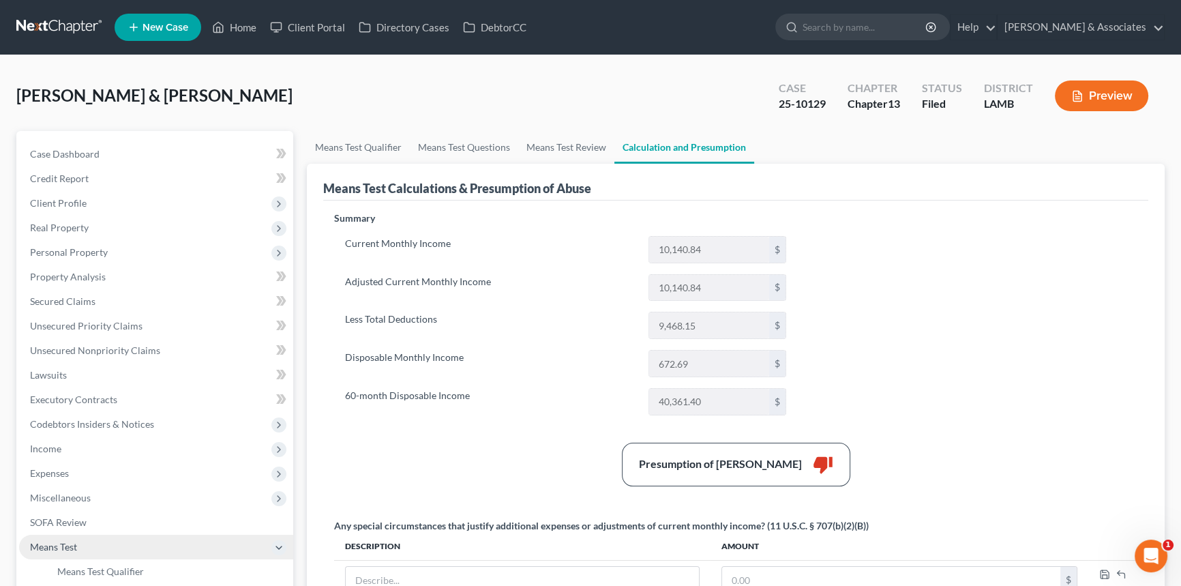
click at [89, 546] on span "Means Test" at bounding box center [156, 546] width 274 height 25
